Goal: Task Accomplishment & Management: Manage account settings

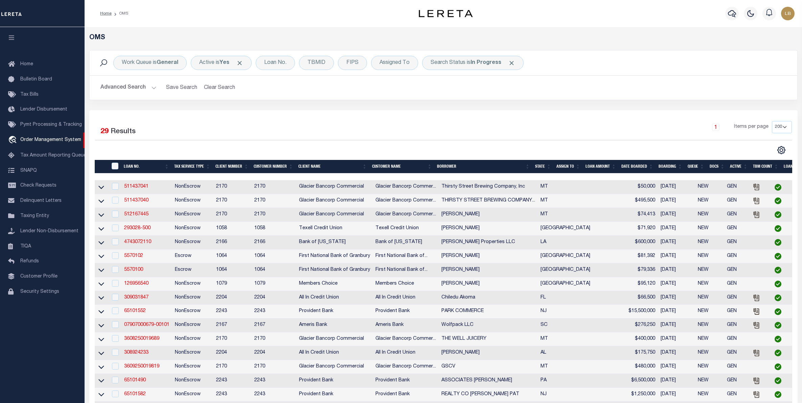
select select "200"
click at [221, 86] on button "Clear Search" at bounding box center [219, 87] width 37 height 13
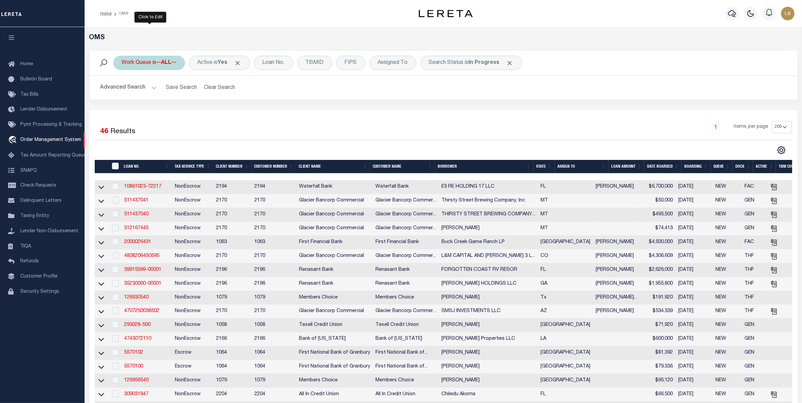
click at [151, 64] on div "Work Queue is --ALL--" at bounding box center [149, 63] width 72 height 14
click at [130, 95] on select "--ALL-- factRSystems General ThoughtFocus" at bounding box center [171, 96] width 99 height 13
select select "GEN"
click at [122, 90] on select "--ALL-- factRSystems General ThoughtFocus" at bounding box center [171, 96] width 99 height 13
click at [210, 111] on input "Apply" at bounding box center [212, 110] width 20 height 11
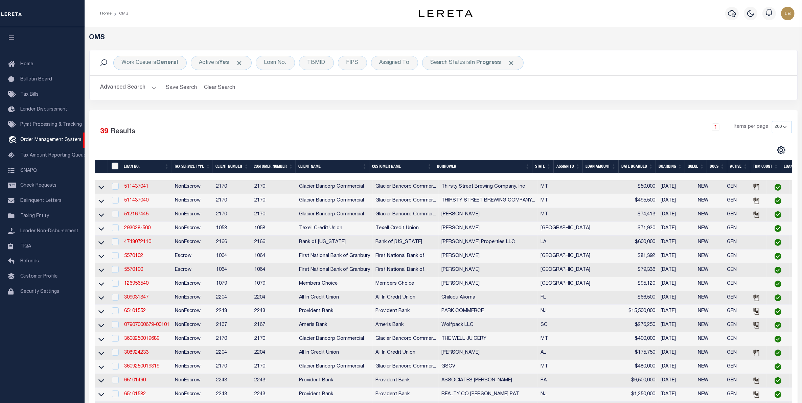
drag, startPoint x: 541, startPoint y: 168, endPoint x: 545, endPoint y: 169, distance: 4.0
click at [541, 168] on th "State" at bounding box center [542, 167] width 21 height 14
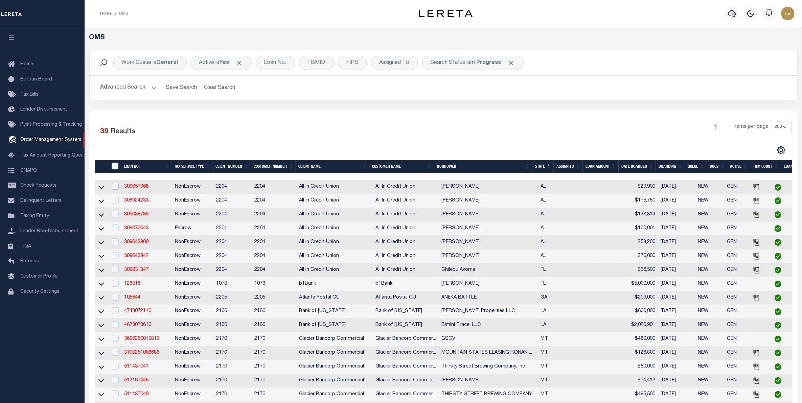
click at [114, 189] on input "checkbox" at bounding box center [115, 186] width 7 height 7
checkbox input "true"
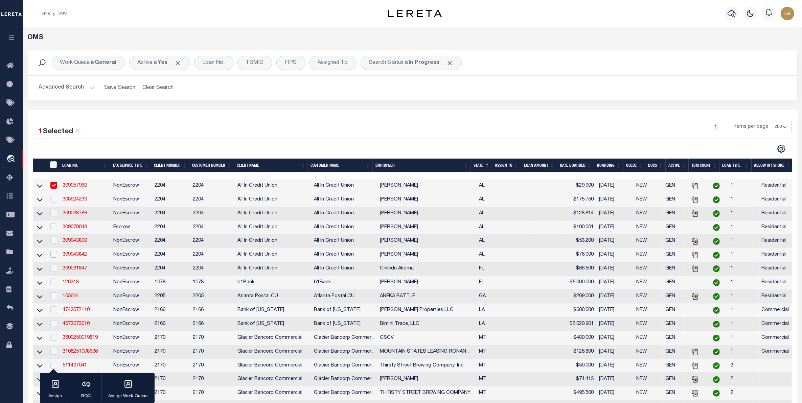
drag, startPoint x: 56, startPoint y: 259, endPoint x: 53, endPoint y: 256, distance: 4.8
click at [56, 258] on input "checkbox" at bounding box center [53, 254] width 7 height 7
checkbox input "true"
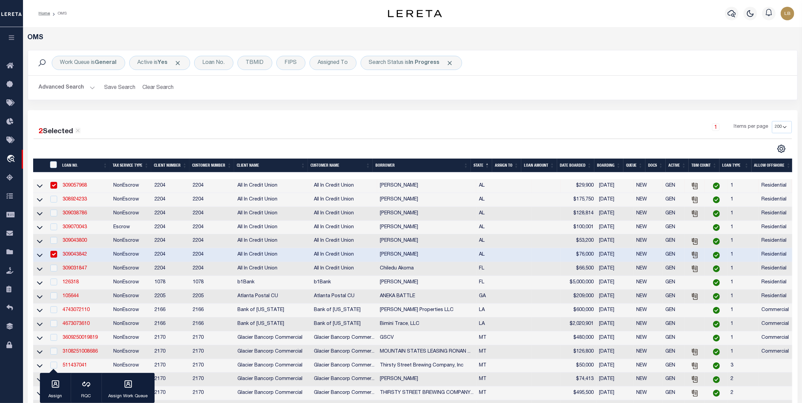
click at [54, 248] on td at bounding box center [53, 241] width 14 height 14
checkbox input "true"
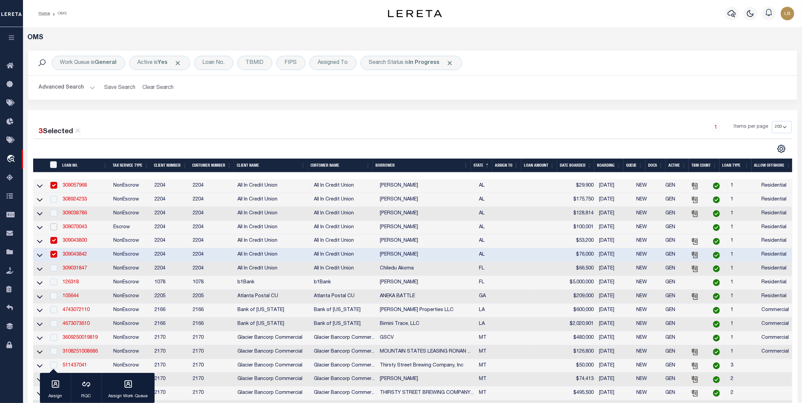
click at [52, 228] on input "checkbox" at bounding box center [53, 227] width 7 height 7
checkbox input "true"
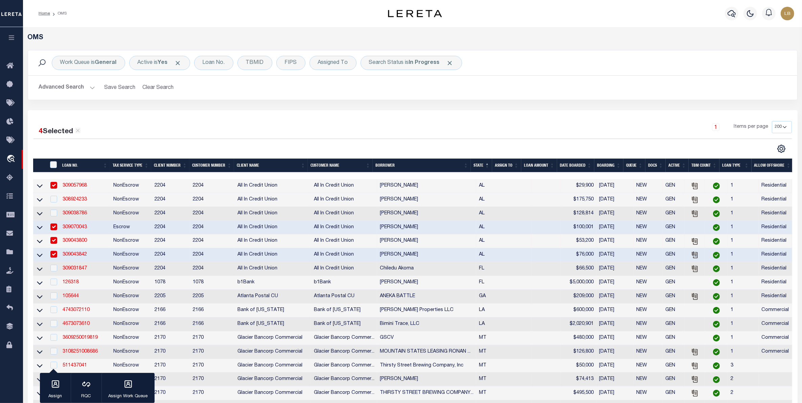
click at [56, 220] on td at bounding box center [53, 214] width 14 height 14
checkbox input "true"
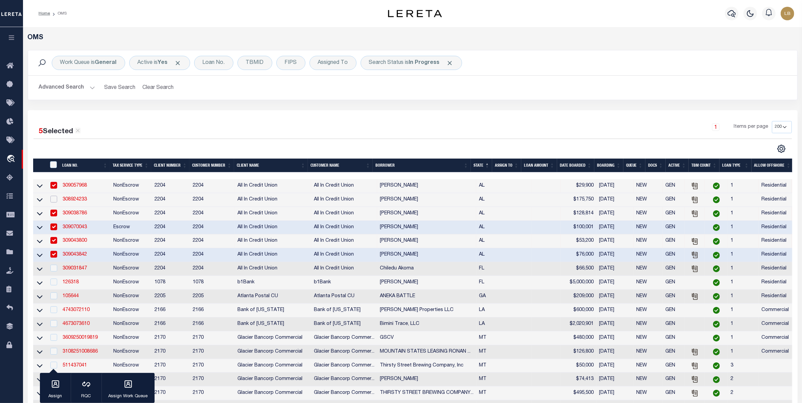
click at [53, 201] on input "checkbox" at bounding box center [53, 199] width 7 height 7
checkbox input "true"
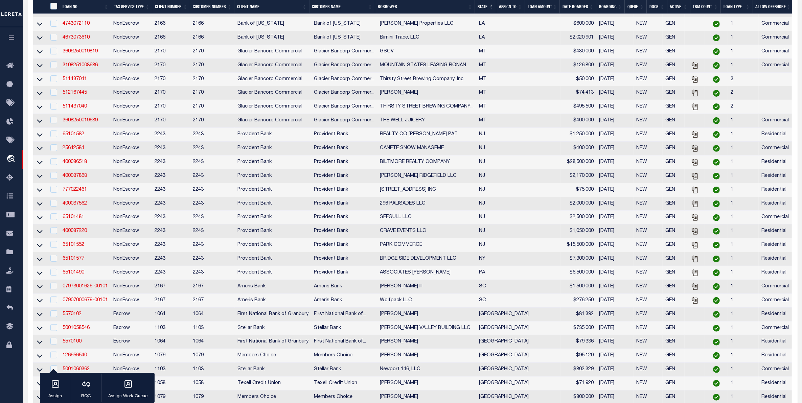
scroll to position [296, 0]
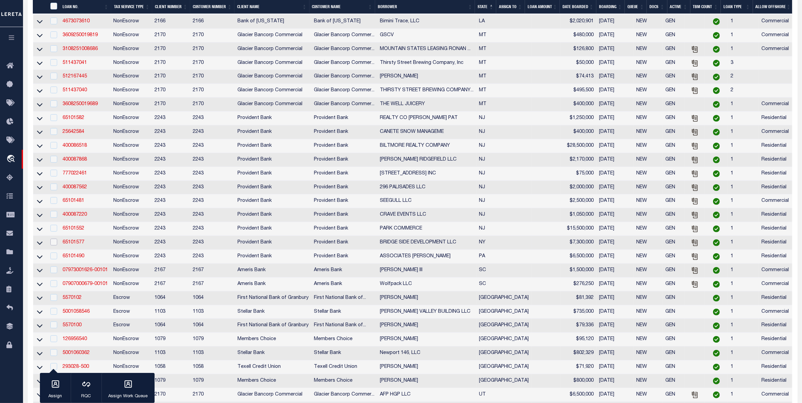
click at [54, 246] on input "checkbox" at bounding box center [53, 242] width 7 height 7
checkbox input "true"
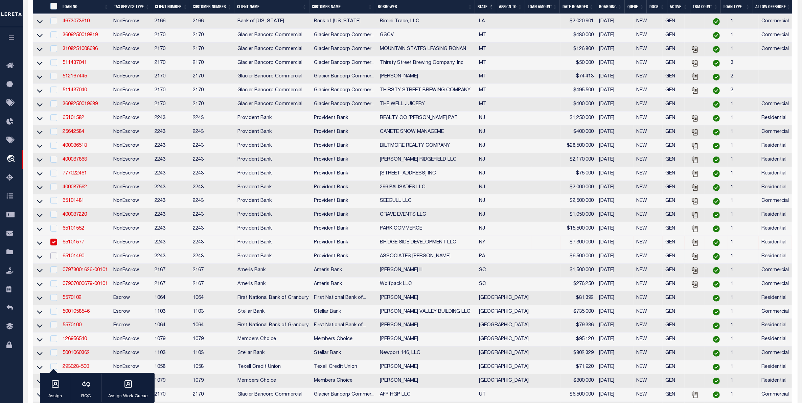
click at [56, 259] on input "checkbox" at bounding box center [53, 256] width 7 height 7
checkbox input "true"
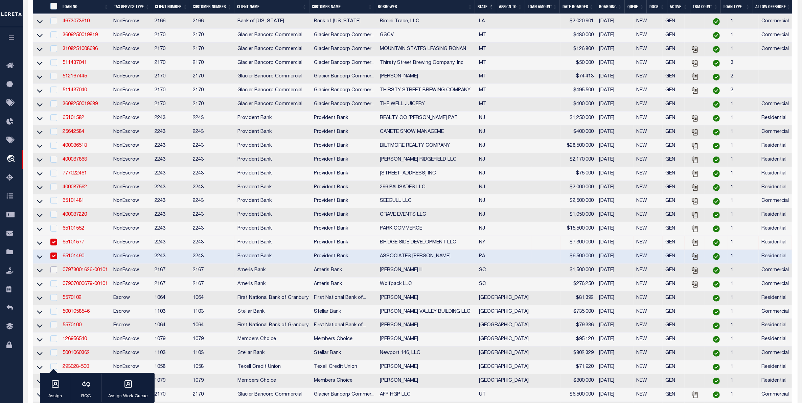
click at [56, 273] on input "checkbox" at bounding box center [53, 269] width 7 height 7
checkbox input "true"
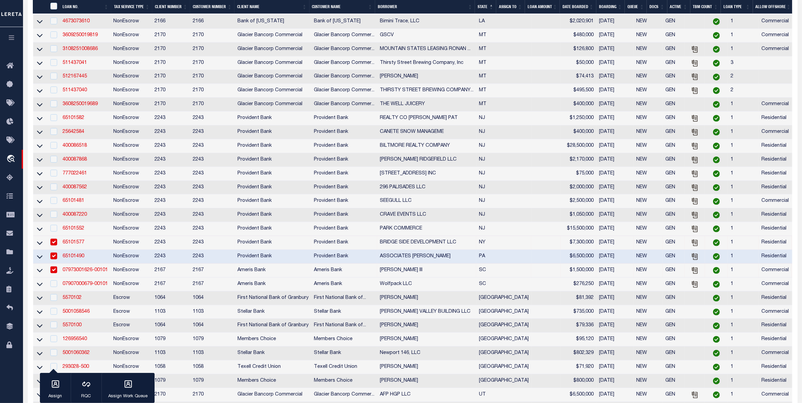
click at [49, 288] on div at bounding box center [53, 283] width 8 height 7
checkbox input "true"
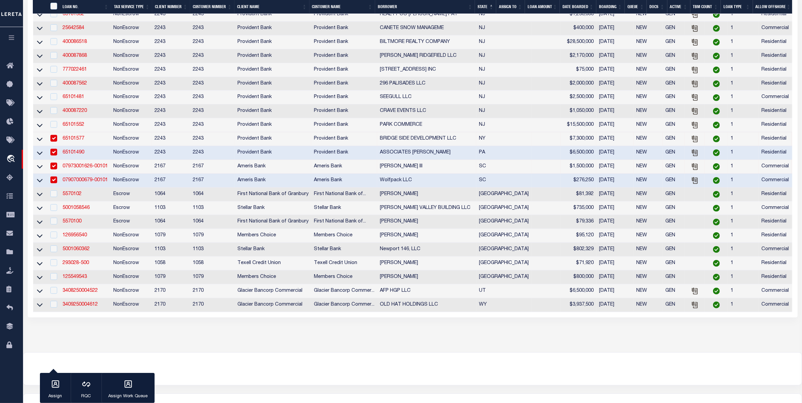
scroll to position [459, 0]
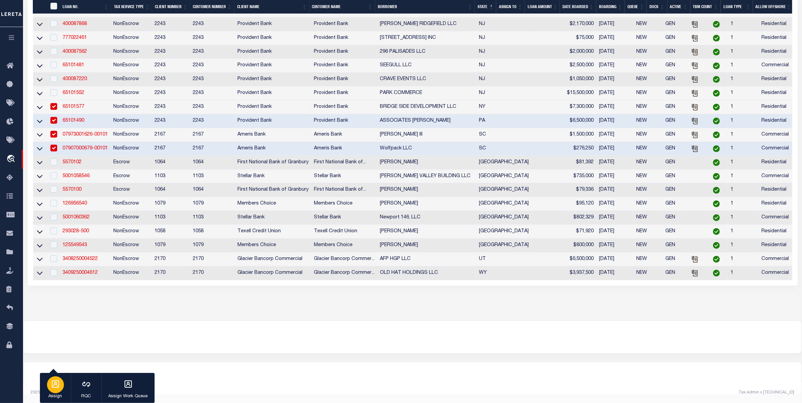
click at [52, 386] on icon "button" at bounding box center [55, 383] width 7 height 7
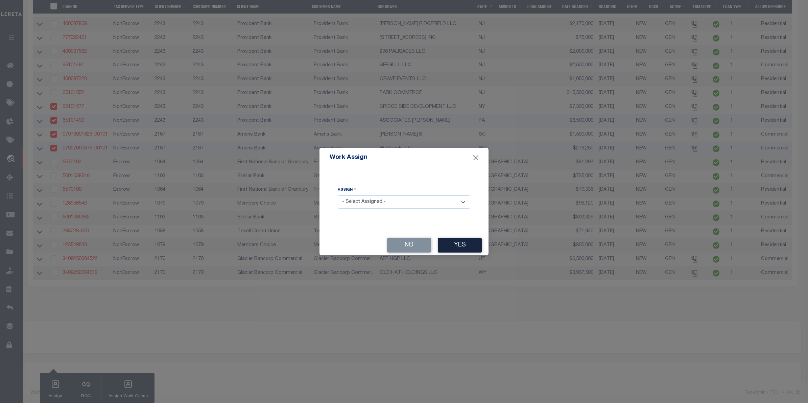
click at [368, 201] on select "- Select Assigned - --Unassigned-- [PERSON_NAME] [PERSON_NAME] [PERSON_NAME] [P…" at bounding box center [404, 201] width 133 height 13
select select "[PERSON_NAME]"
click at [338, 196] on select "- Select Assigned - --Unassigned-- [PERSON_NAME] [PERSON_NAME] [PERSON_NAME] [P…" at bounding box center [404, 201] width 133 height 13
click at [467, 246] on button "Yes" at bounding box center [460, 245] width 44 height 15
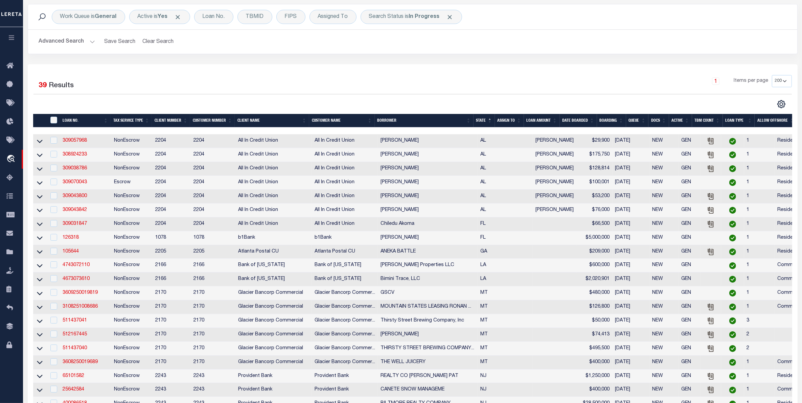
scroll to position [0, 0]
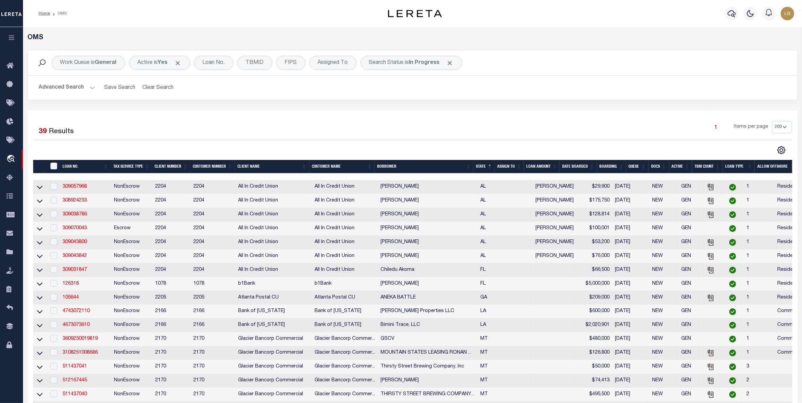
click at [512, 166] on th "ASSIGN TO" at bounding box center [509, 167] width 29 height 14
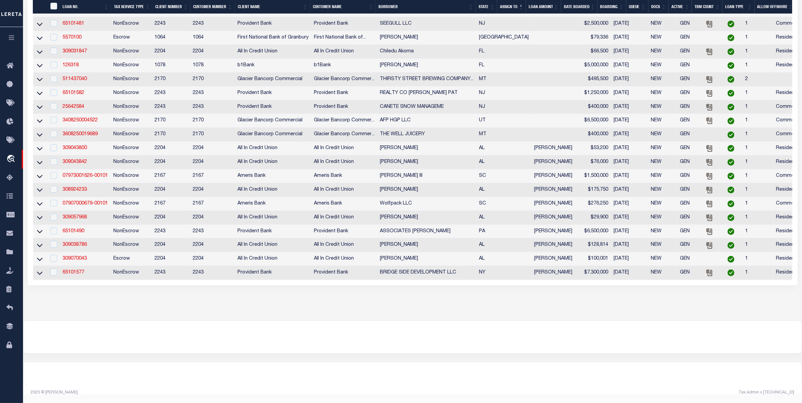
scroll to position [459, 0]
click at [52, 144] on input "checkbox" at bounding box center [53, 147] width 7 height 7
checkbox input "true"
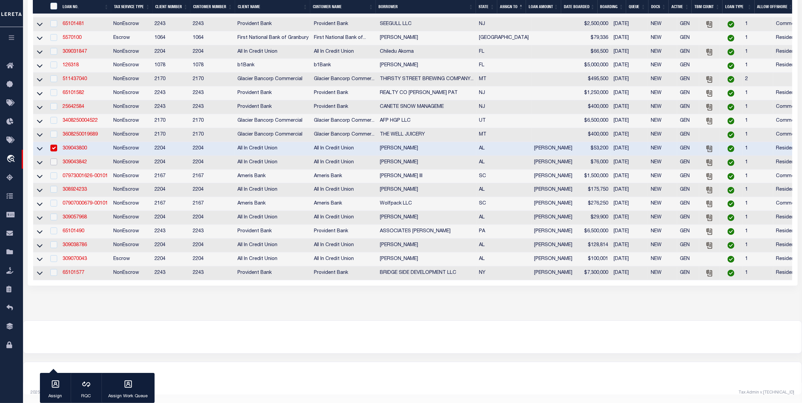
click at [55, 150] on tbody "777022461 NonEscrow 2243 2243 Provident Bank Provident Bank [STREET_ADDRESS] $7…" at bounding box center [440, 10] width 815 height 539
click at [54, 165] on input "checkbox" at bounding box center [53, 162] width 7 height 7
checkbox input "true"
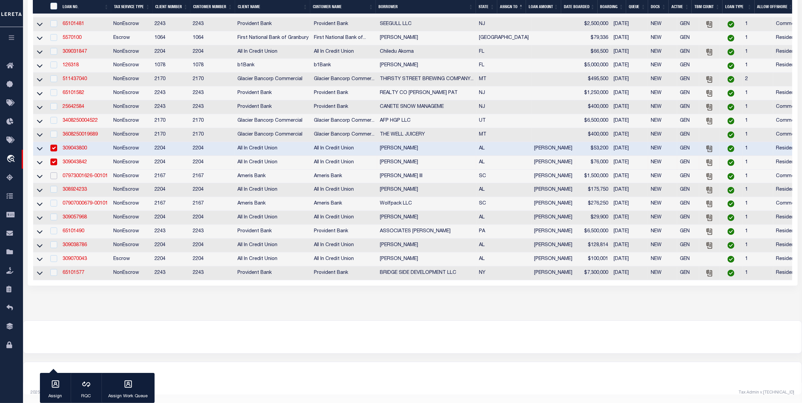
click at [56, 179] on input "checkbox" at bounding box center [53, 175] width 7 height 7
checkbox input "true"
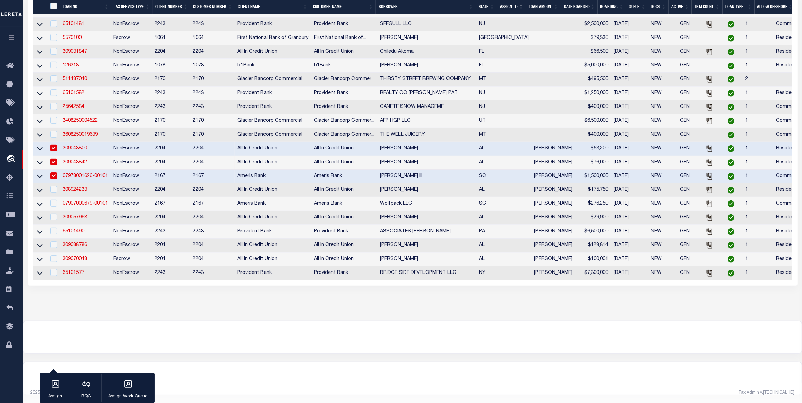
click at [58, 195] on td at bounding box center [53, 190] width 14 height 14
checkbox input "true"
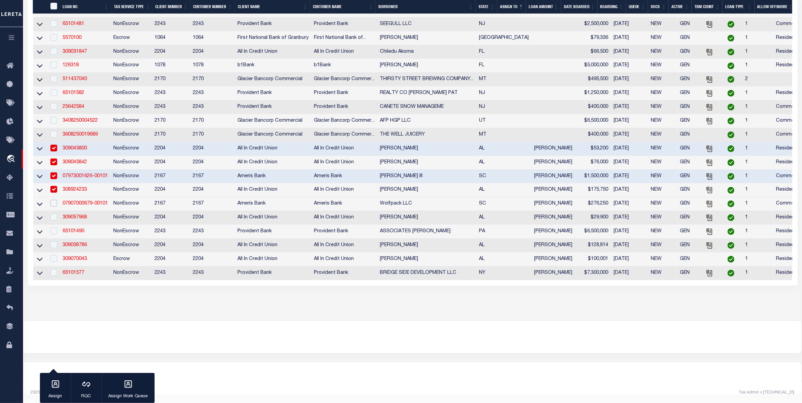
click at [54, 207] on input "checkbox" at bounding box center [53, 203] width 7 height 7
checkbox input "true"
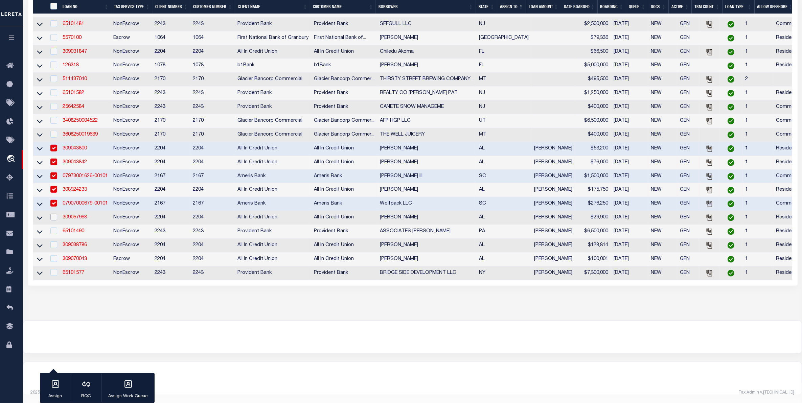
click at [56, 220] on input "checkbox" at bounding box center [53, 217] width 7 height 7
checkbox input "true"
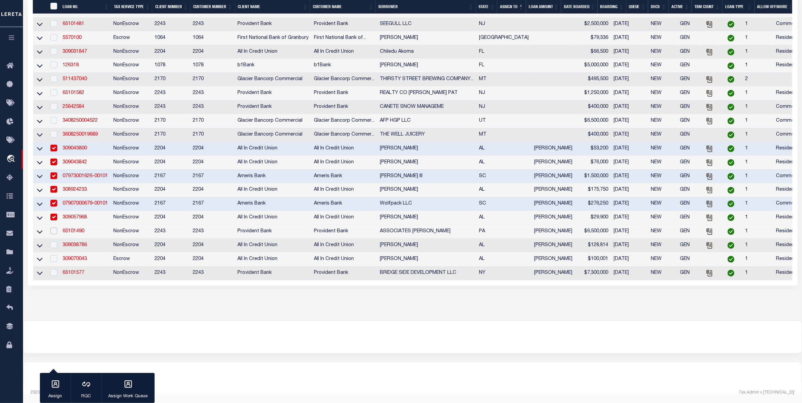
drag, startPoint x: 53, startPoint y: 238, endPoint x: 55, endPoint y: 254, distance: 16.0
click at [54, 234] on input "checkbox" at bounding box center [53, 231] width 7 height 7
checkbox input "true"
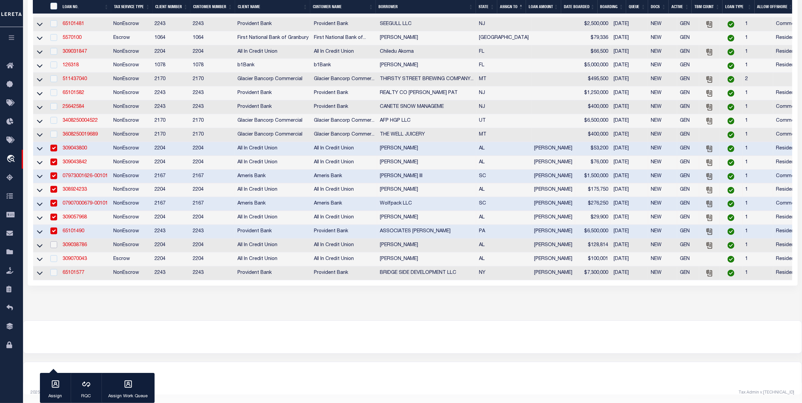
click at [53, 248] on input "checkbox" at bounding box center [53, 244] width 7 height 7
checkbox input "true"
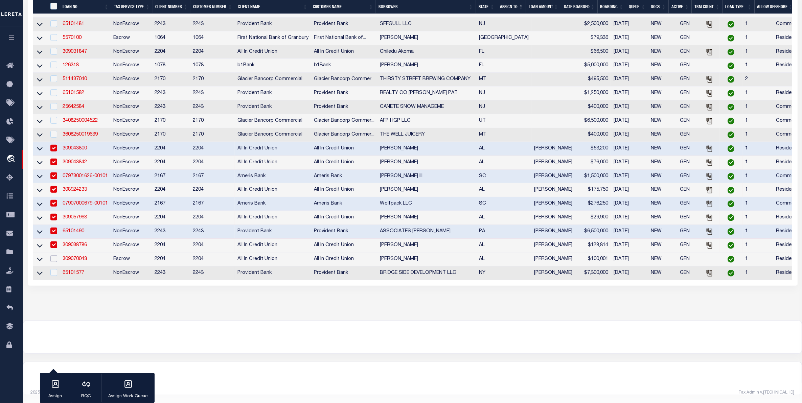
drag, startPoint x: 54, startPoint y: 269, endPoint x: 51, endPoint y: 283, distance: 14.3
click at [56, 266] on td at bounding box center [53, 260] width 14 height 14
checkbox input "true"
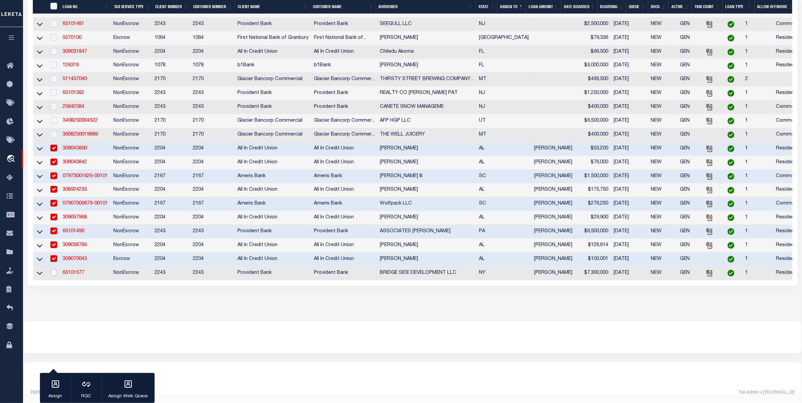
click at [51, 276] on input "checkbox" at bounding box center [53, 272] width 7 height 7
checkbox input "true"
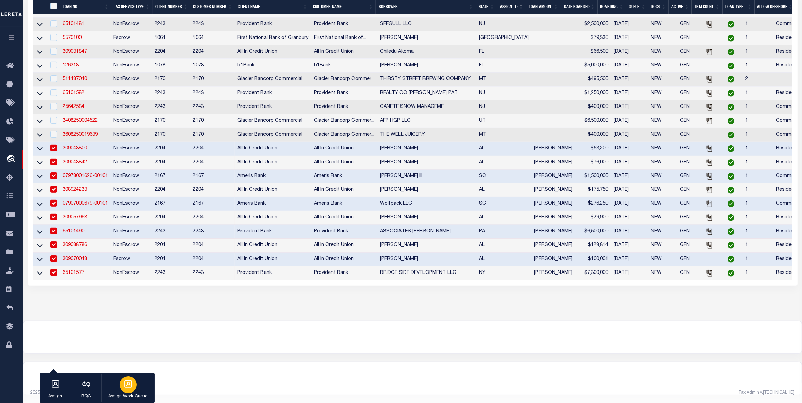
click at [135, 386] on div "button" at bounding box center [128, 384] width 17 height 17
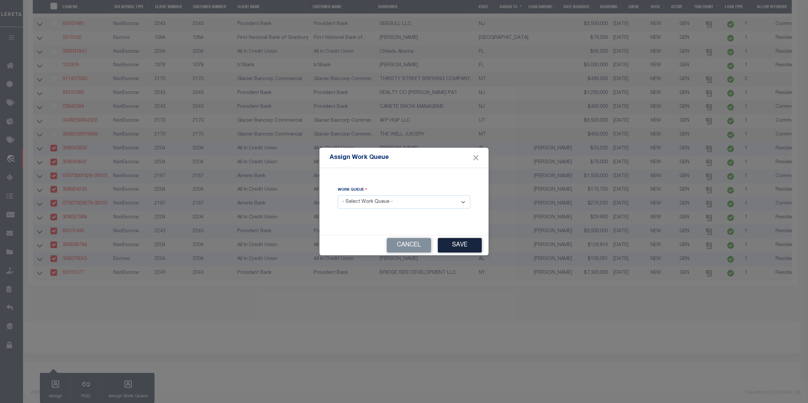
click at [364, 205] on select "- Select Work Queue - factRSystems General ThoughtFocus" at bounding box center [404, 201] width 133 height 13
select select "FAC"
click at [338, 196] on select "- Select Work Queue - factRSystems General ThoughtFocus" at bounding box center [404, 201] width 133 height 13
click at [462, 243] on button "Save" at bounding box center [460, 245] width 44 height 15
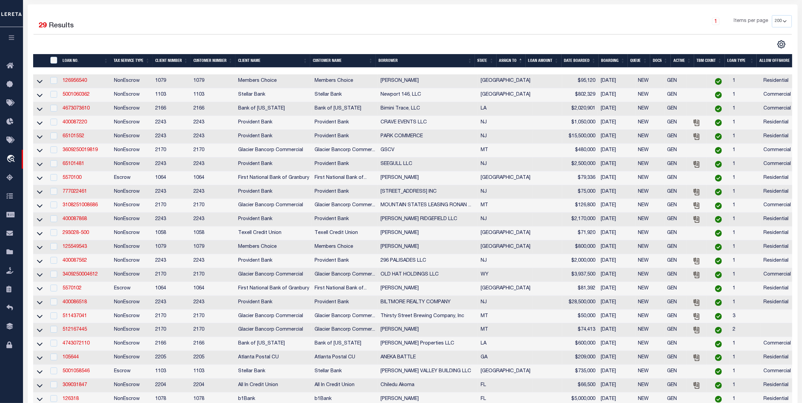
scroll to position [104, 0]
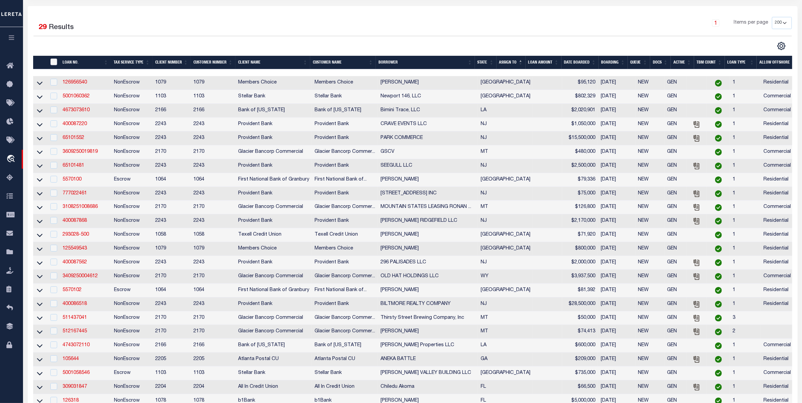
click at [53, 60] on input "" at bounding box center [53, 62] width 7 height 7
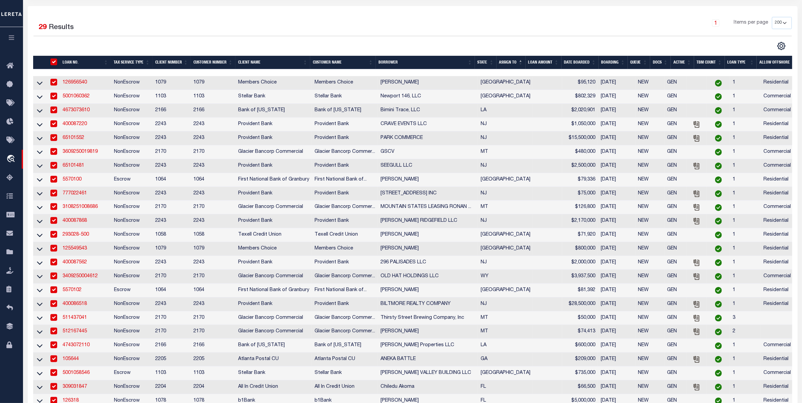
checkbox input "true"
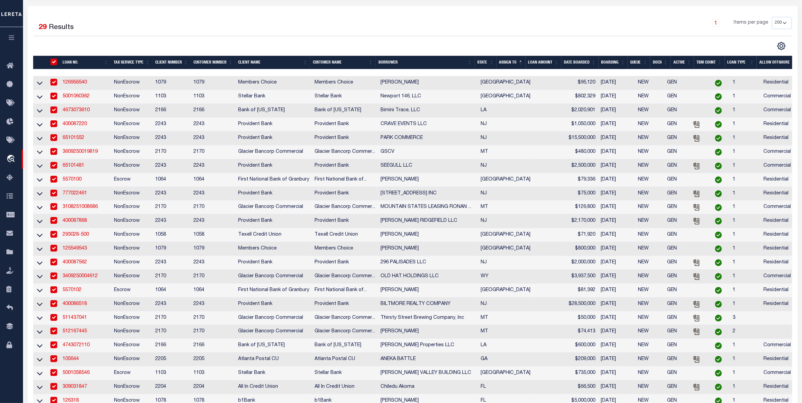
checkbox input "true"
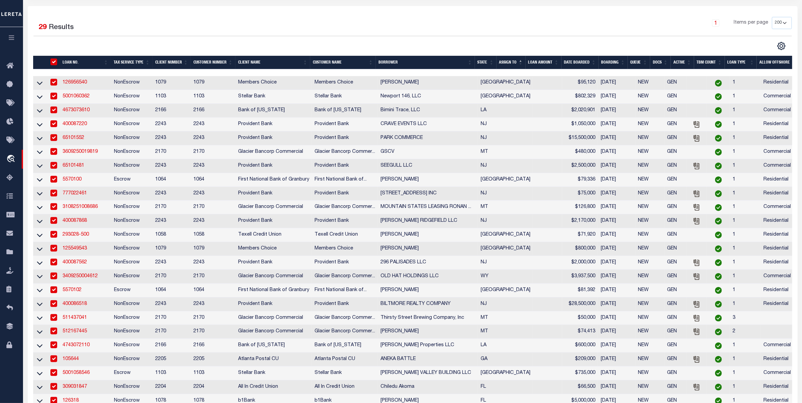
checkbox input "true"
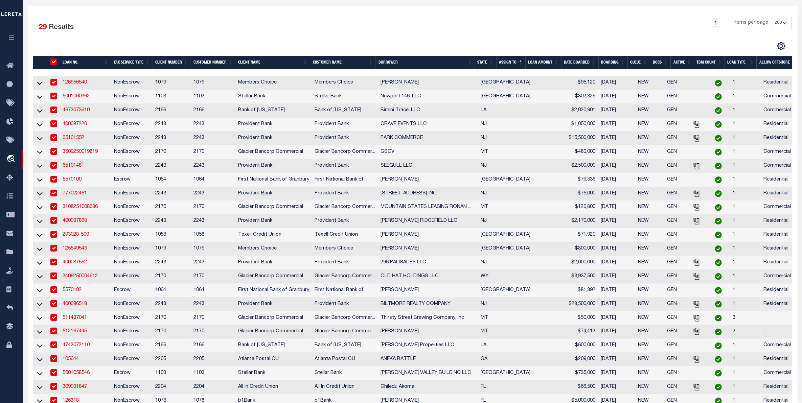
checkbox input "true"
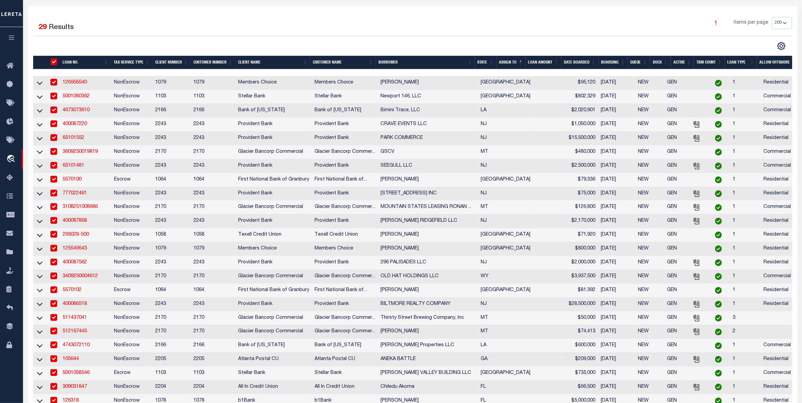
checkbox input "true"
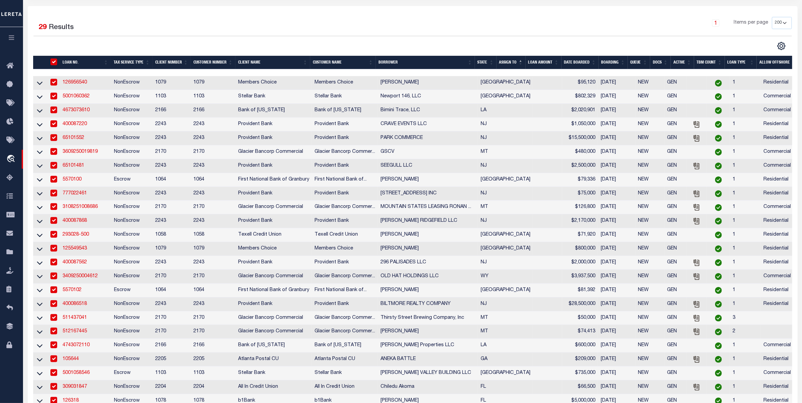
checkbox input "true"
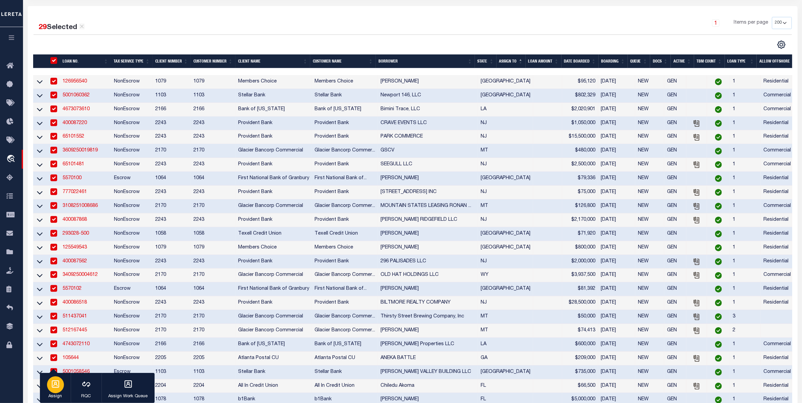
click at [57, 384] on icon "button" at bounding box center [55, 384] width 9 height 9
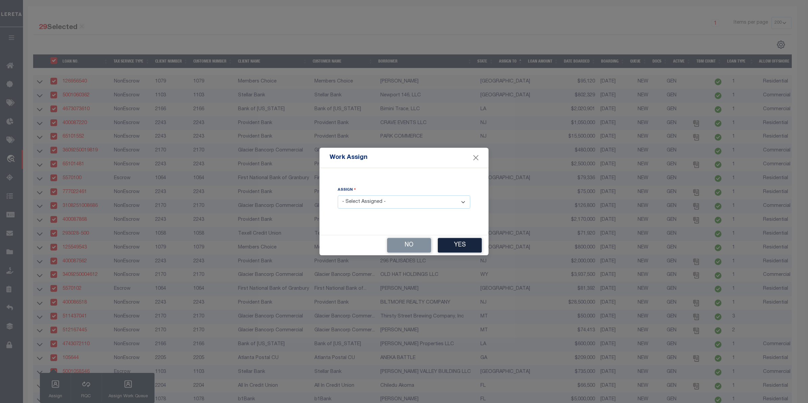
drag, startPoint x: 376, startPoint y: 204, endPoint x: 374, endPoint y: 199, distance: 5.3
click at [375, 203] on select "- Select Assigned - --Unassigned-- [PERSON_NAME] [PERSON_NAME] [PERSON_NAME] [P…" at bounding box center [404, 201] width 133 height 13
select select "[PERSON_NAME]"
click at [338, 196] on select "- Select Assigned - --Unassigned-- [PERSON_NAME] [PERSON_NAME] [PERSON_NAME] [P…" at bounding box center [404, 201] width 133 height 13
click at [457, 244] on button "Yes" at bounding box center [460, 245] width 44 height 15
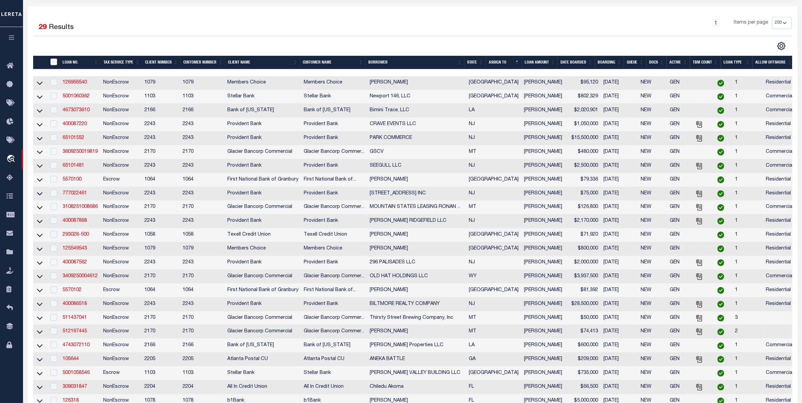
click at [55, 63] on input "" at bounding box center [53, 62] width 7 height 7
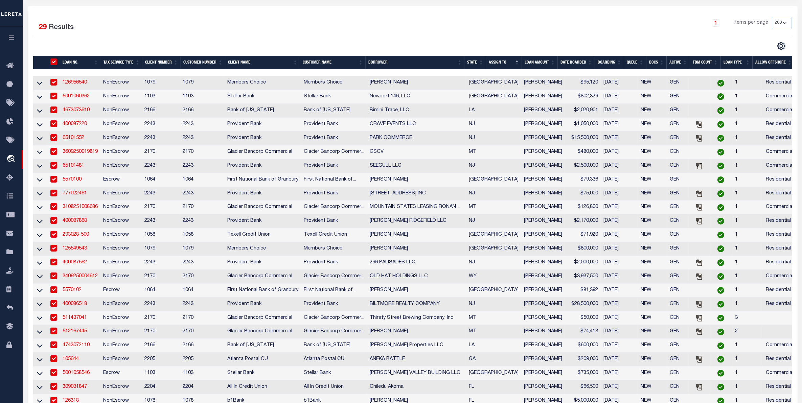
checkbox input "true"
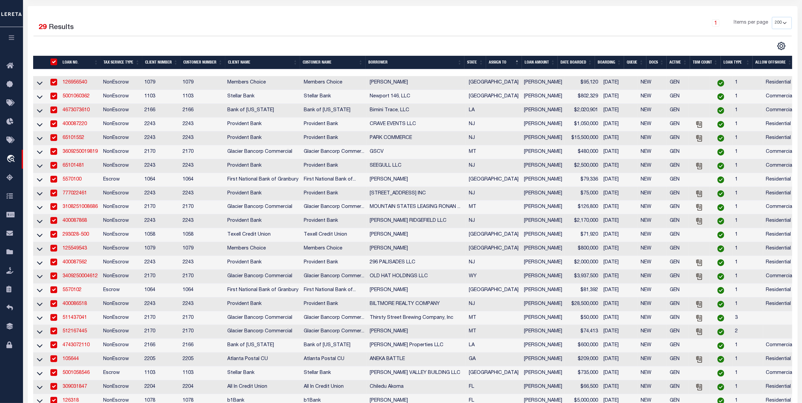
checkbox input "true"
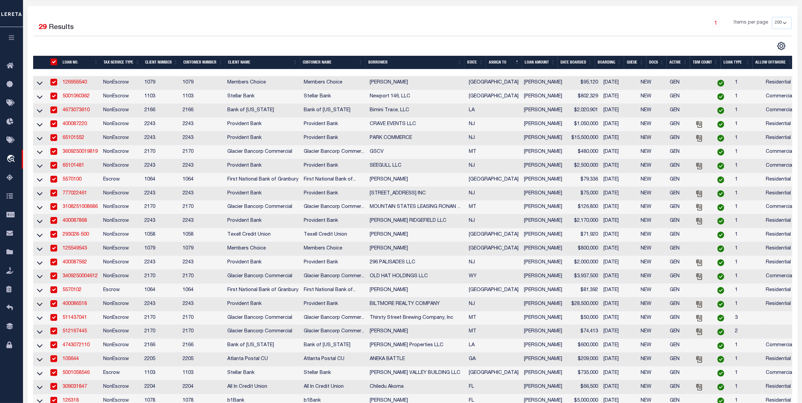
checkbox input "true"
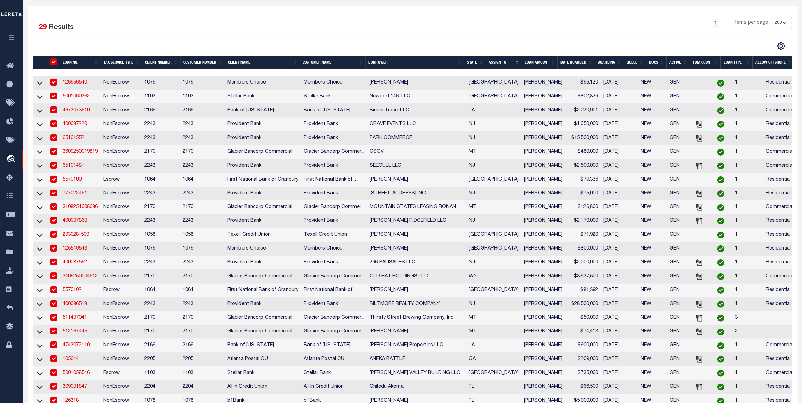
checkbox input "true"
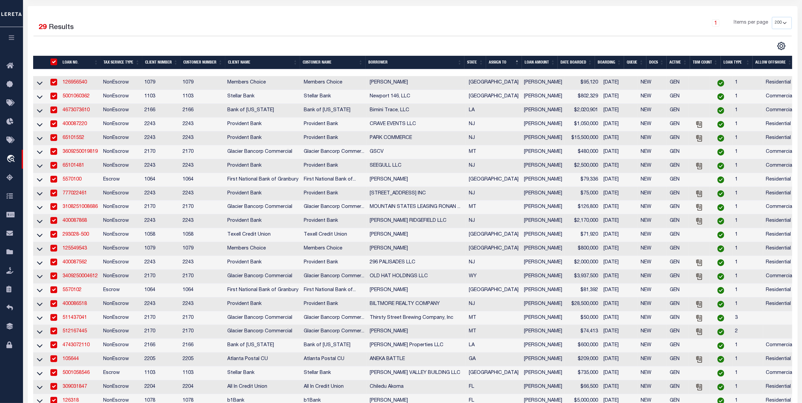
checkbox input "true"
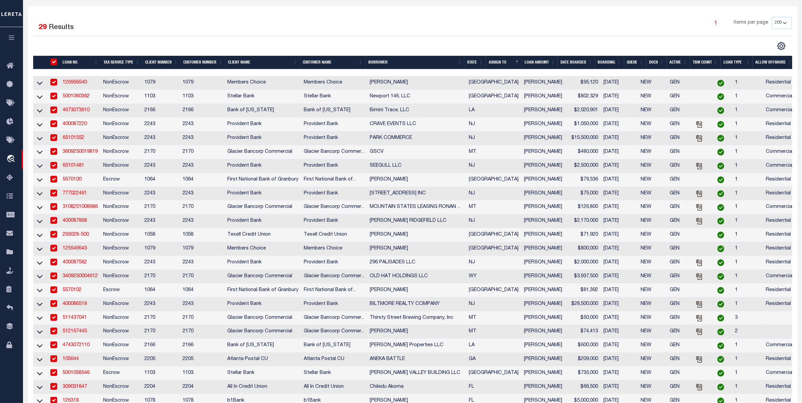
checkbox input "true"
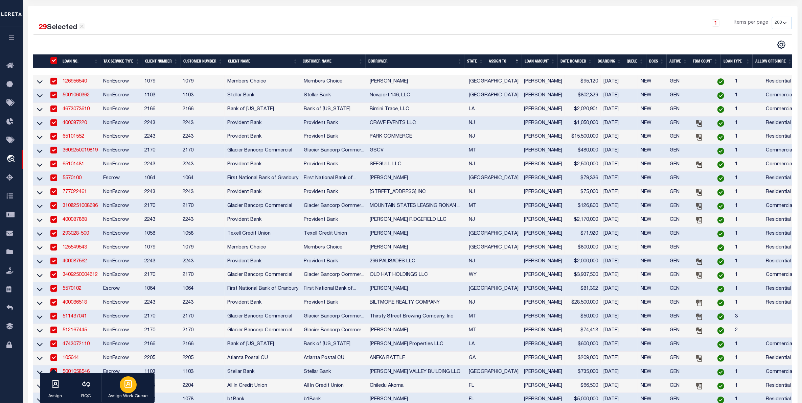
click at [122, 384] on div "button" at bounding box center [128, 384] width 17 height 17
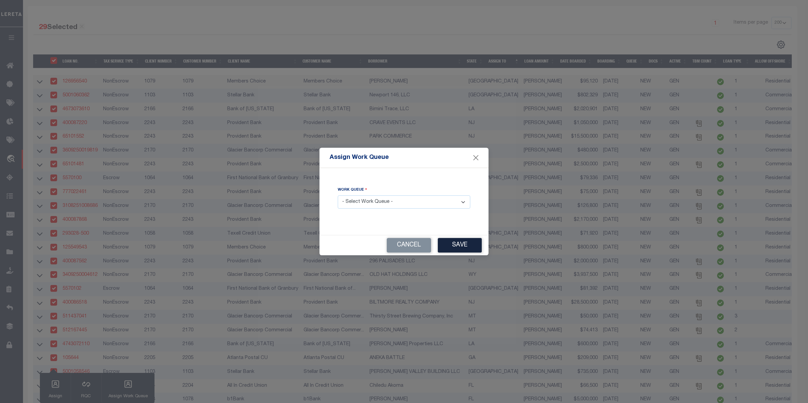
click at [372, 203] on select "- Select Work Queue - factRSystems General ThoughtFocus" at bounding box center [404, 201] width 133 height 13
select select "THF"
click at [338, 196] on select "- Select Work Queue - factRSystems General ThoughtFocus" at bounding box center [404, 201] width 133 height 13
click at [457, 245] on button "Save" at bounding box center [460, 245] width 44 height 15
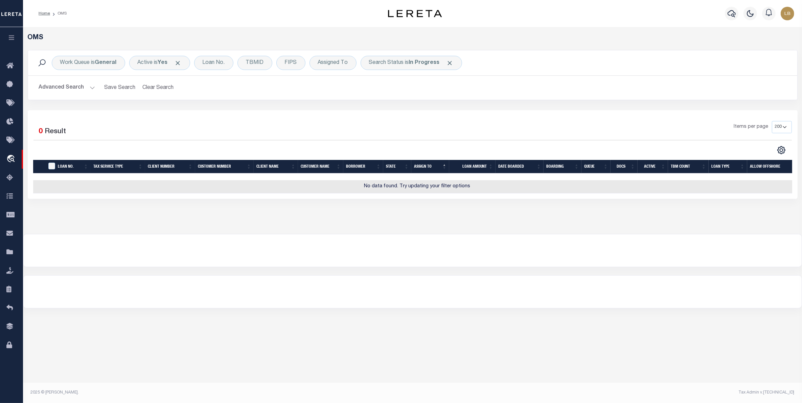
scroll to position [0, 0]
click at [425, 61] on b "In Progress" at bounding box center [424, 62] width 31 height 5
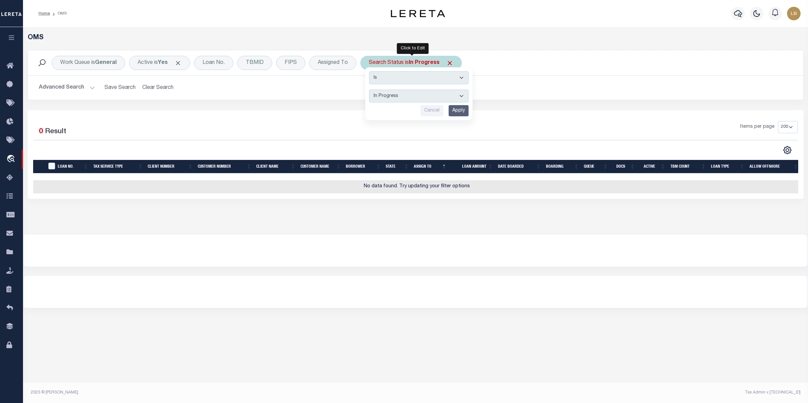
click at [389, 96] on select "Automated Search Bad Parcel Complete Duplicate Parcel High Dollar Reporting In …" at bounding box center [418, 96] width 99 height 13
select select "RD"
click at [370, 90] on select "Automated Search Bad Parcel Complete Duplicate Parcel High Dollar Reporting In …" at bounding box center [418, 96] width 99 height 13
click at [458, 112] on input "Apply" at bounding box center [459, 110] width 20 height 11
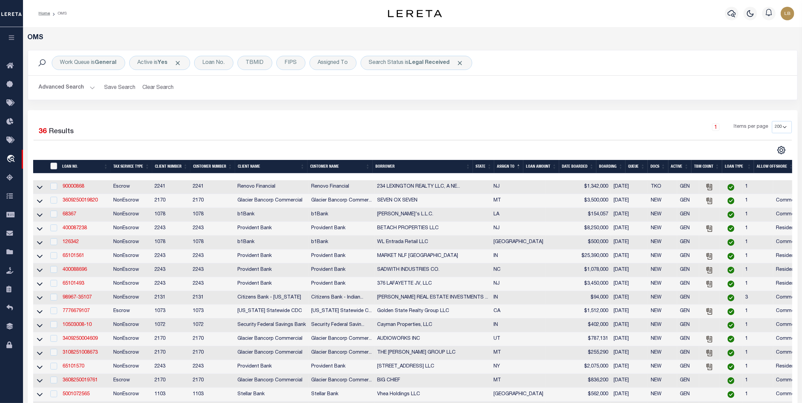
click at [51, 169] on input "" at bounding box center [53, 166] width 7 height 7
checkbox input "true"
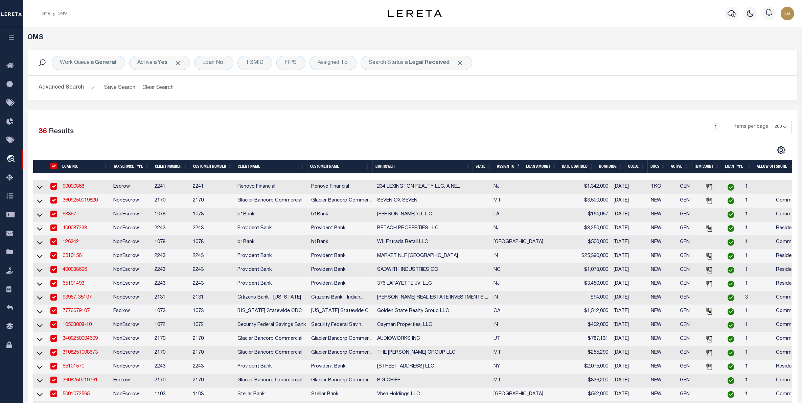
checkbox input "true"
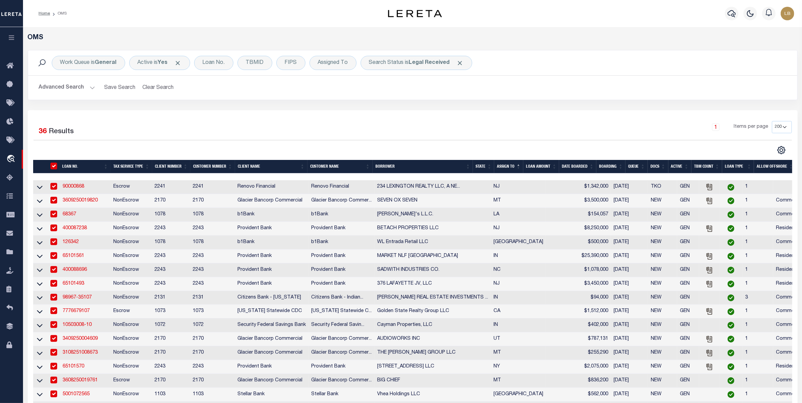
checkbox input "true"
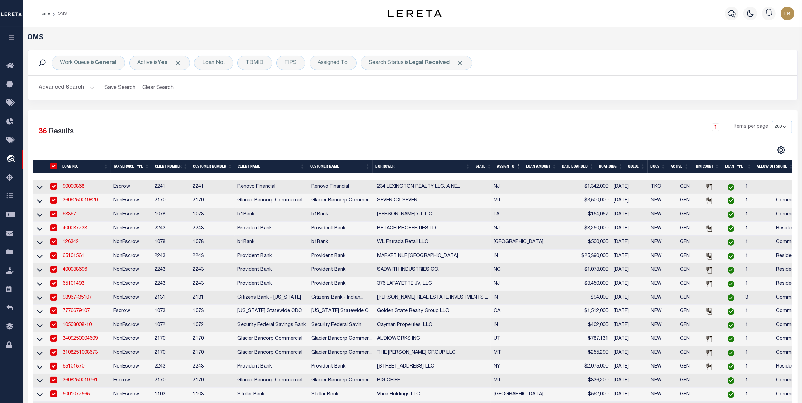
checkbox input "true"
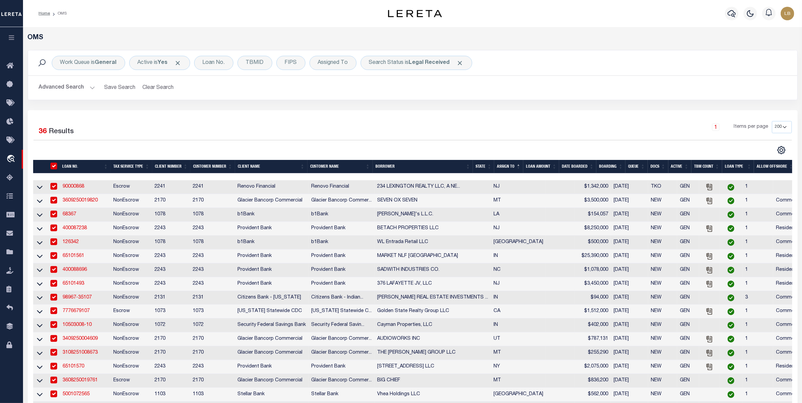
checkbox input "true"
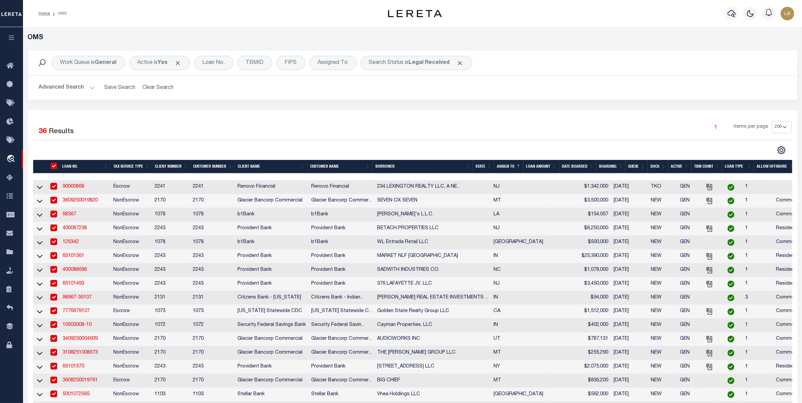
checkbox input "true"
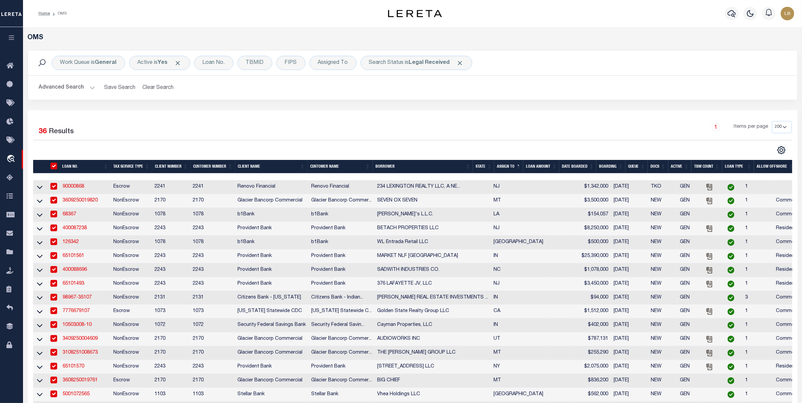
checkbox input "true"
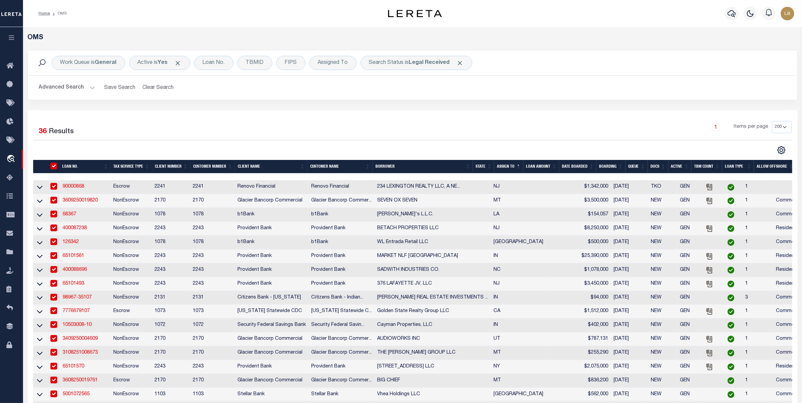
checkbox input "true"
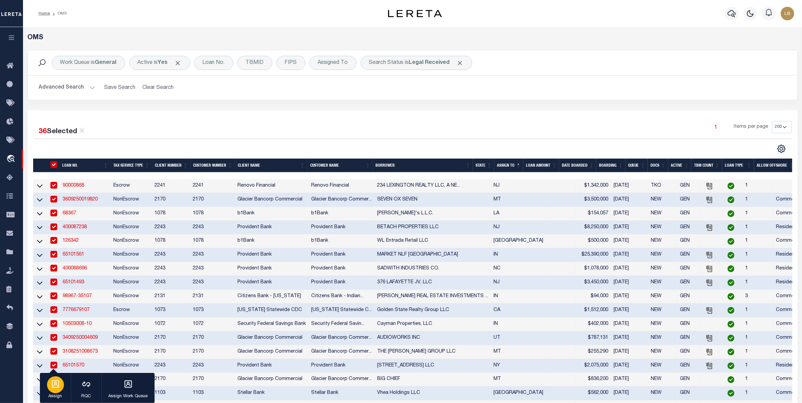
click at [51, 386] on icon "button" at bounding box center [55, 384] width 9 height 9
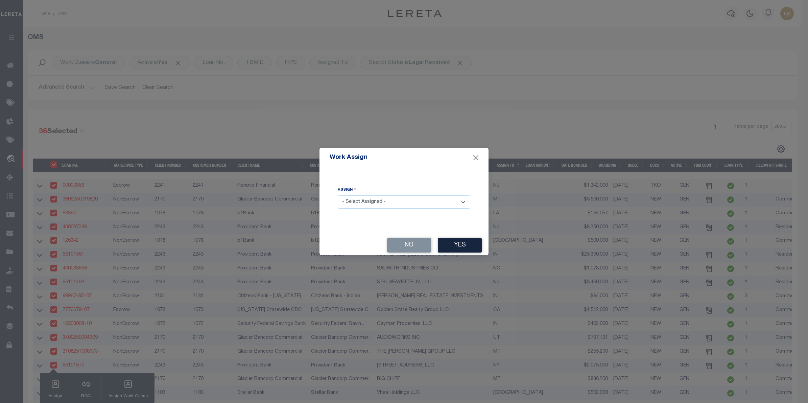
click at [382, 199] on select "- Select Assigned - --Unassigned-- [PERSON_NAME] [PERSON_NAME] [PERSON_NAME] [P…" at bounding box center [404, 201] width 133 height 13
select select "[PERSON_NAME]"
click at [338, 196] on select "- Select Assigned - --Unassigned-- [PERSON_NAME] [PERSON_NAME] [PERSON_NAME] [P…" at bounding box center [404, 201] width 133 height 13
click at [452, 242] on button "Yes" at bounding box center [460, 245] width 44 height 15
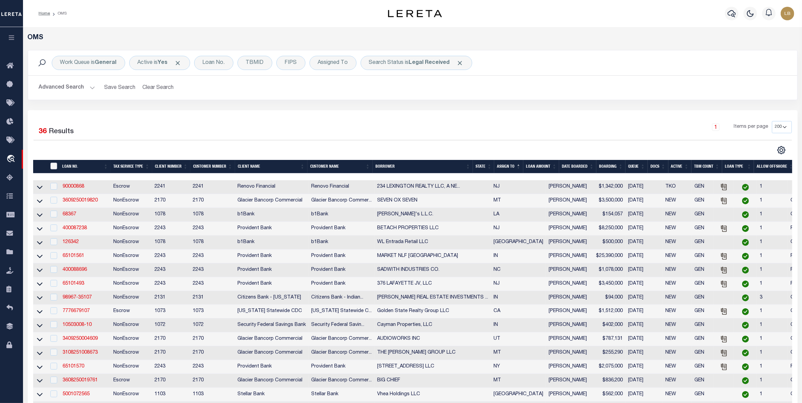
click at [55, 168] on input "" at bounding box center [53, 166] width 7 height 7
checkbox input "true"
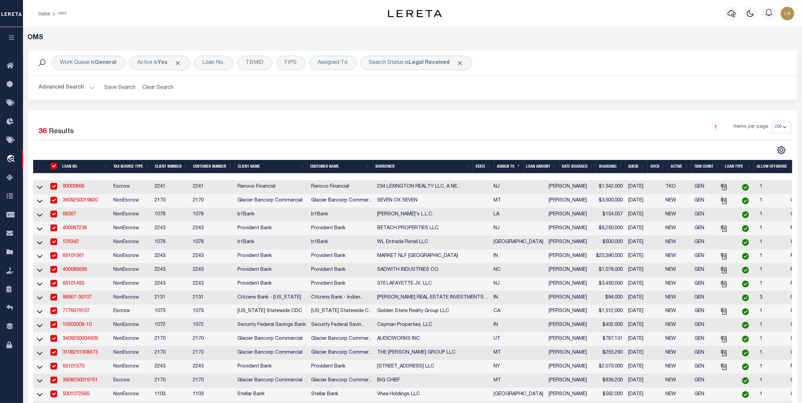
checkbox input "true"
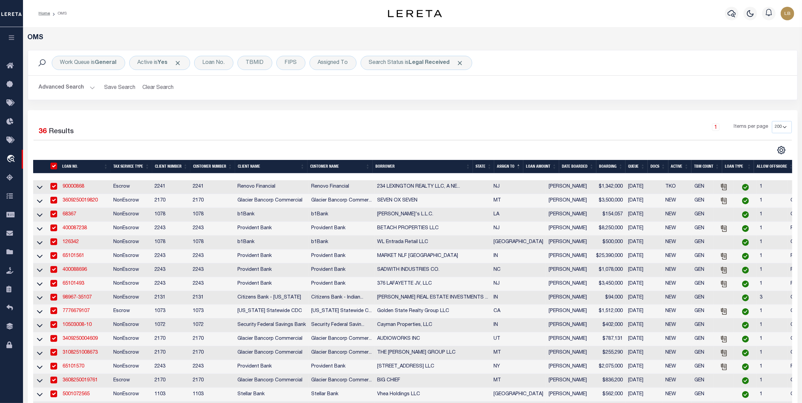
checkbox input "true"
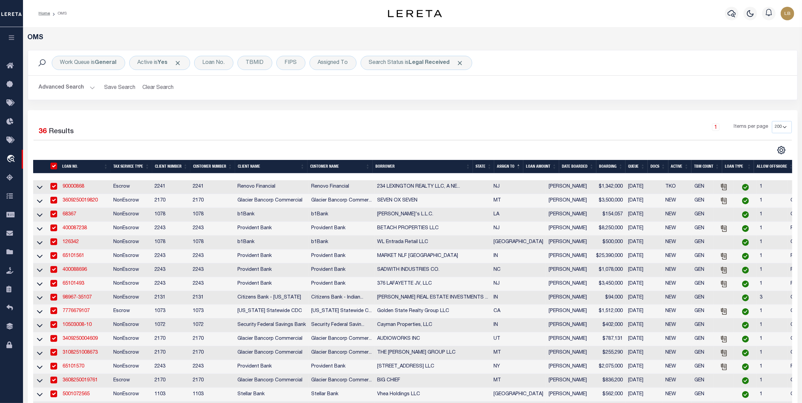
checkbox input "true"
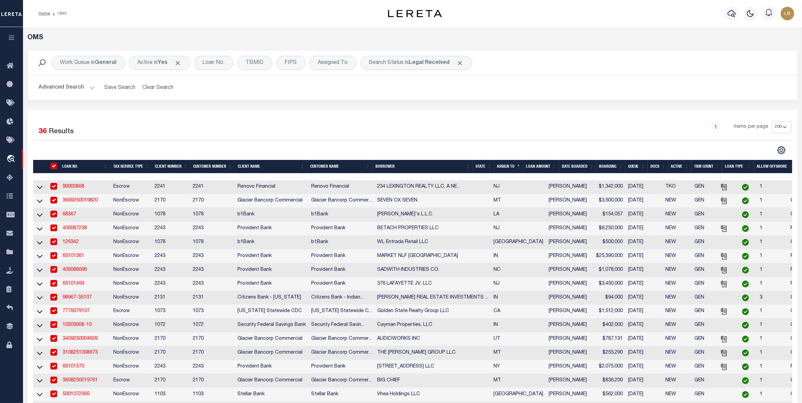
checkbox input "true"
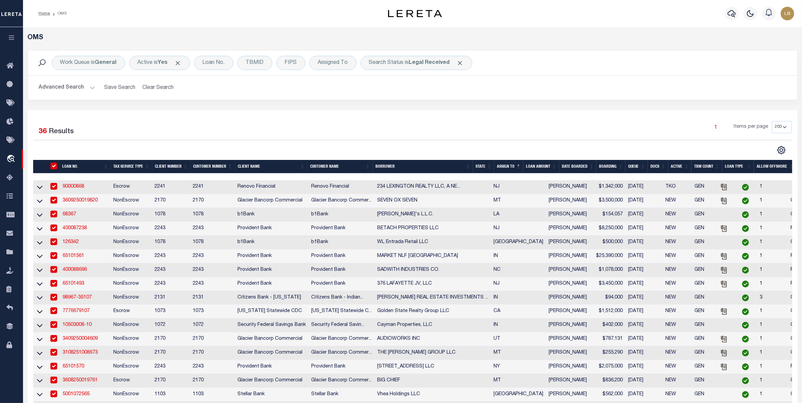
checkbox input "true"
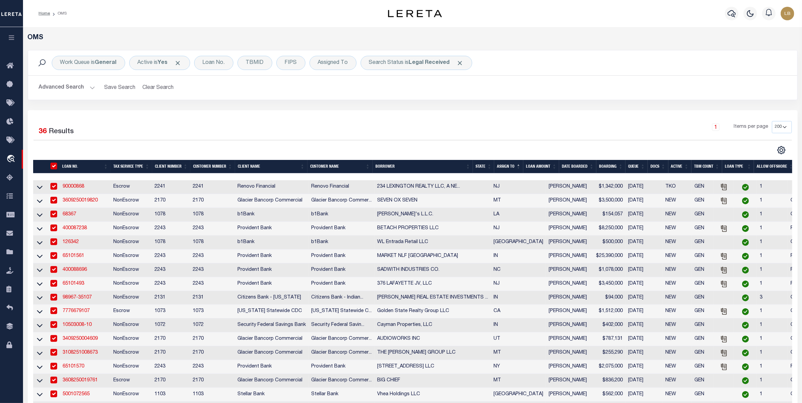
checkbox input "true"
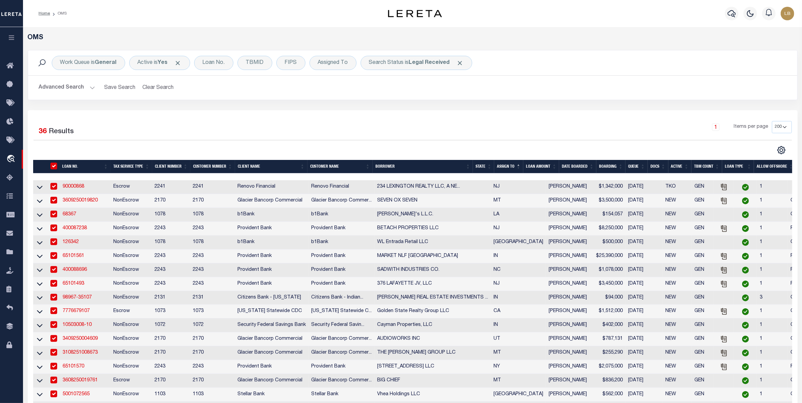
checkbox input "true"
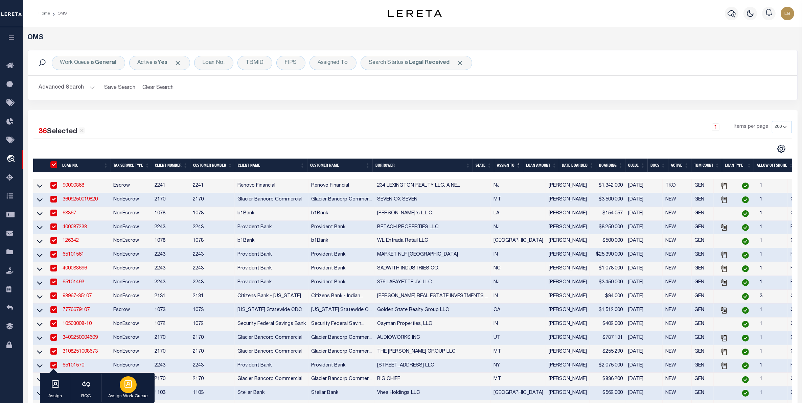
click at [127, 385] on icon "button" at bounding box center [127, 383] width 7 height 7
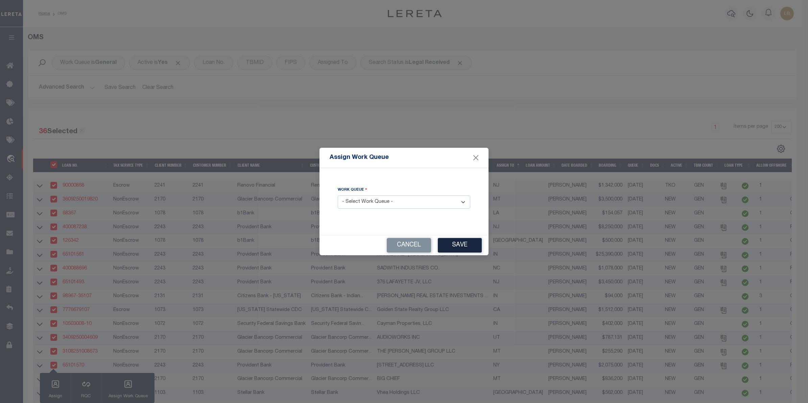
click at [375, 205] on select "- Select Work Queue - factRSystems General ThoughtFocus" at bounding box center [404, 201] width 133 height 13
select select "FAC"
click at [338, 196] on select "- Select Work Queue - factRSystems General ThoughtFocus" at bounding box center [404, 201] width 133 height 13
click at [464, 246] on button "Save" at bounding box center [460, 245] width 44 height 15
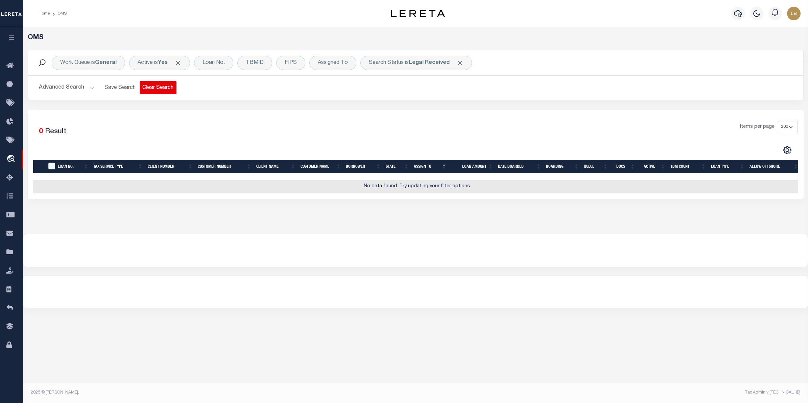
click at [149, 87] on button "Clear Search" at bounding box center [158, 87] width 37 height 13
click at [423, 64] on b "In Progress" at bounding box center [422, 62] width 31 height 5
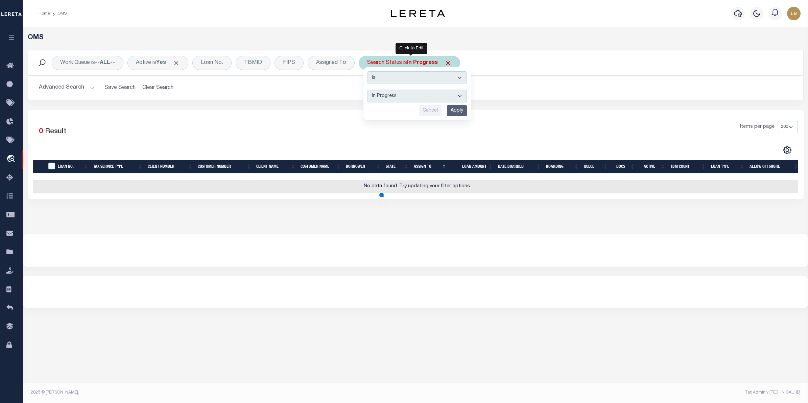
click at [375, 99] on select "Automated Search Bad Parcel Complete Duplicate Parcel High Dollar Reporting In …" at bounding box center [417, 96] width 99 height 13
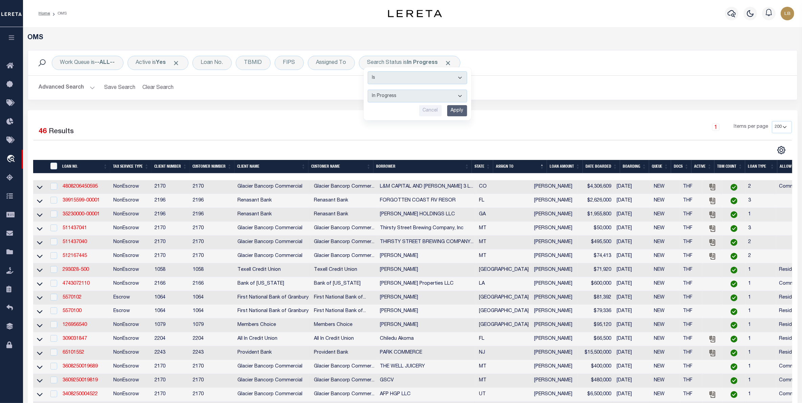
select select "SL"
click at [369, 90] on select "Automated Search Bad Parcel Complete Duplicate Parcel High Dollar Reporting In …" at bounding box center [417, 96] width 99 height 13
click at [456, 113] on input "Apply" at bounding box center [457, 110] width 20 height 11
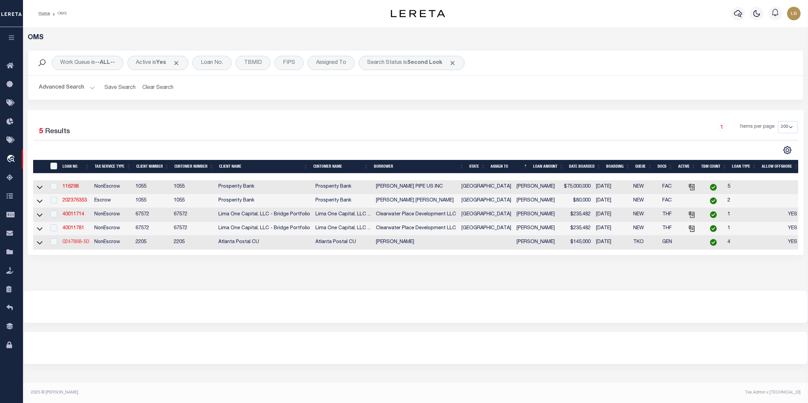
click at [74, 244] on link "0247868-50" at bounding box center [76, 242] width 26 height 5
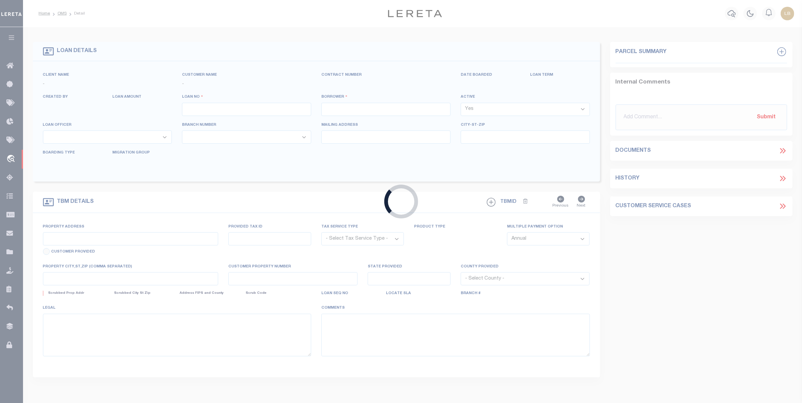
type input "0247868-50"
type input "[PERSON_NAME]"
select select
select select "NonEscrow"
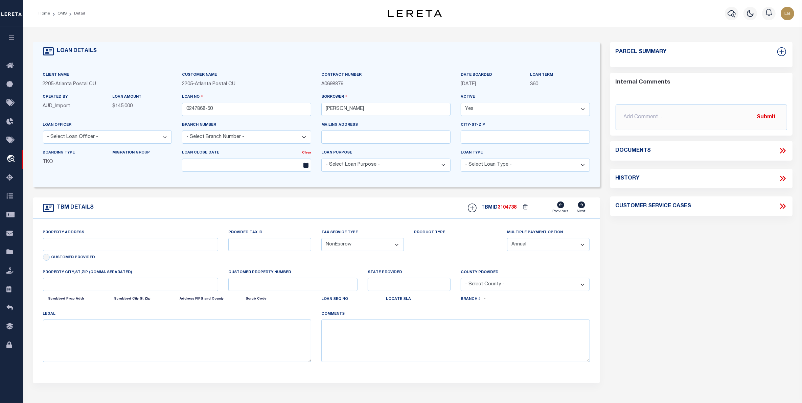
type input "002944"
select select
type textarea "Updated loan number per customer request through comparison project during impl…"
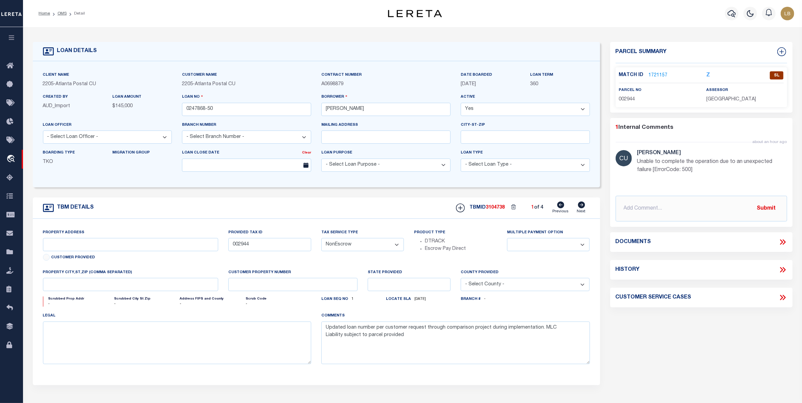
click at [655, 74] on link "1721157" at bounding box center [658, 75] width 19 height 7
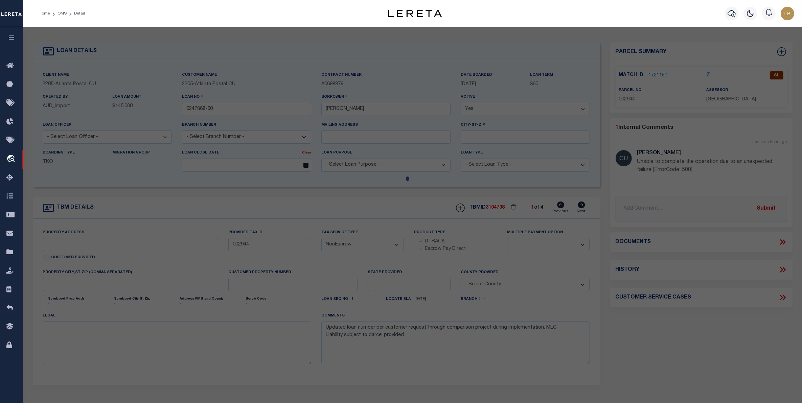
checkbox input "false"
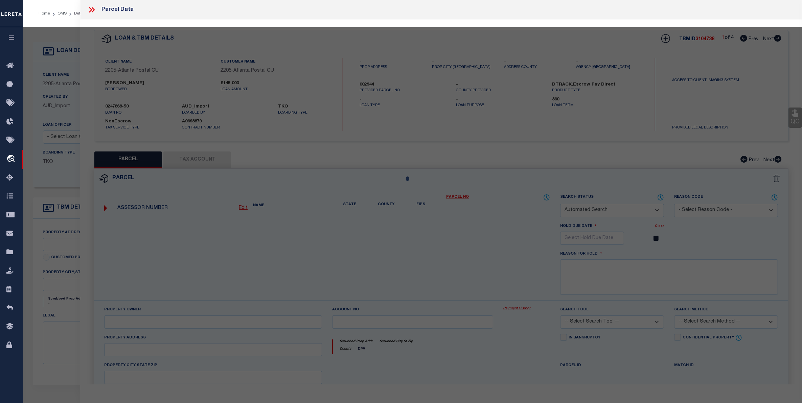
select select "SL"
select select "099"
type input "[PERSON_NAME] [PERSON_NAME]"
select select
type input "[STREET_ADDRESS]"
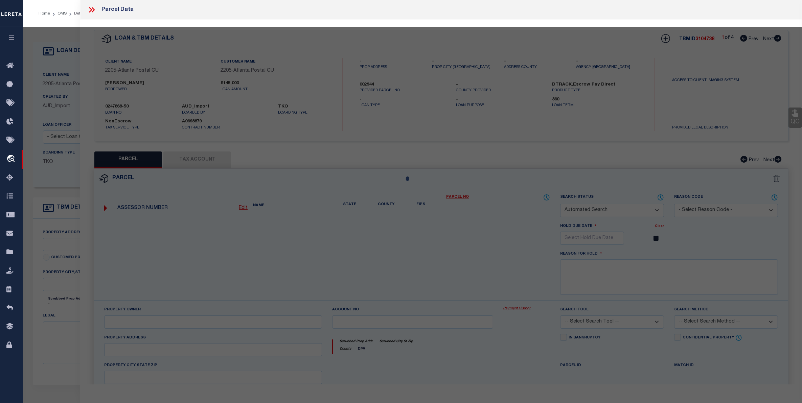
type textarea "Sub Name [PERSON_NAME] LOT Lot No. 1"
type textarea "Unable to complete the operation due to an unexpected failure [ErrorCode: 500]"
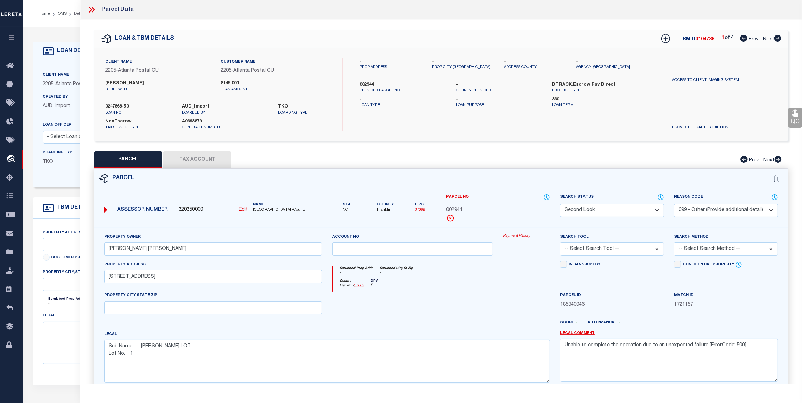
click at [653, 208] on select "Automated Search Bad Parcel Complete Duplicate Parcel High Dollar Reporting In …" at bounding box center [612, 210] width 104 height 13
select select "PC"
click at [560, 204] on select "Automated Search Bad Parcel Complete Duplicate Parcel High Dollar Reporting In …" at bounding box center [612, 210] width 104 height 13
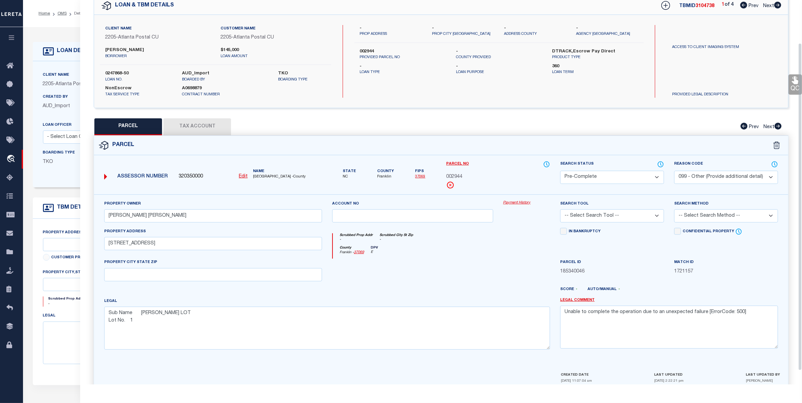
scroll to position [66, 0]
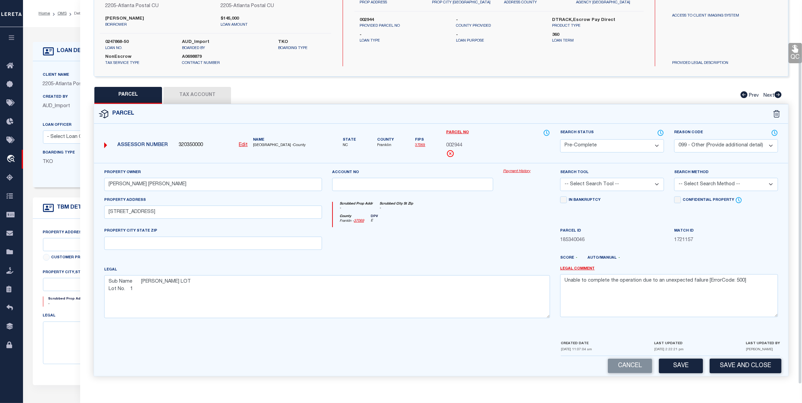
click at [637, 183] on select "-- Select Search Tool -- 3rd Party Website Agency File Agency Website ATLS CNV-…" at bounding box center [612, 184] width 104 height 13
select select "AGW"
click at [560, 178] on select "-- Select Search Tool -- 3rd Party Website Agency File Agency Website ATLS CNV-…" at bounding box center [612, 184] width 104 height 13
click at [682, 364] on button "Save" at bounding box center [681, 366] width 44 height 15
select select "AS"
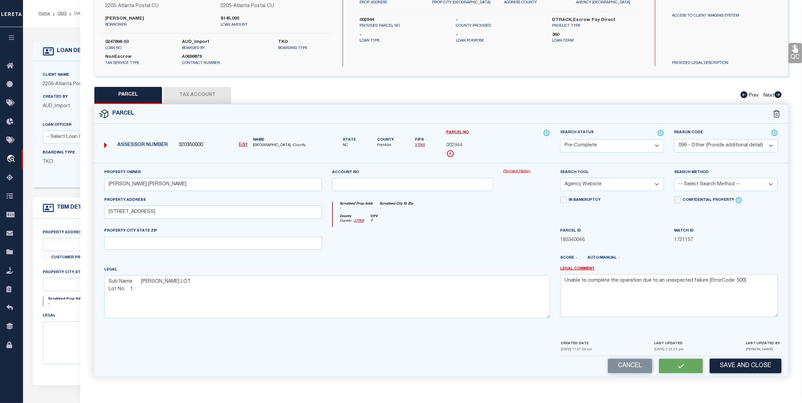
select select
checkbox input "false"
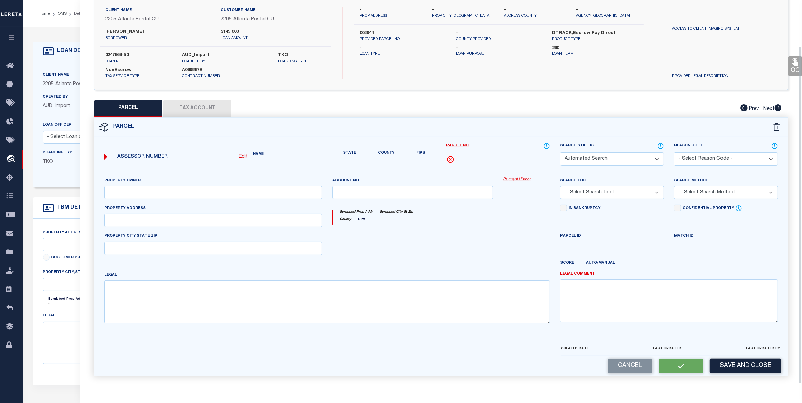
select select "QC"
select select "099"
type input "[PERSON_NAME] [PERSON_NAME]"
select select "AGW"
select select
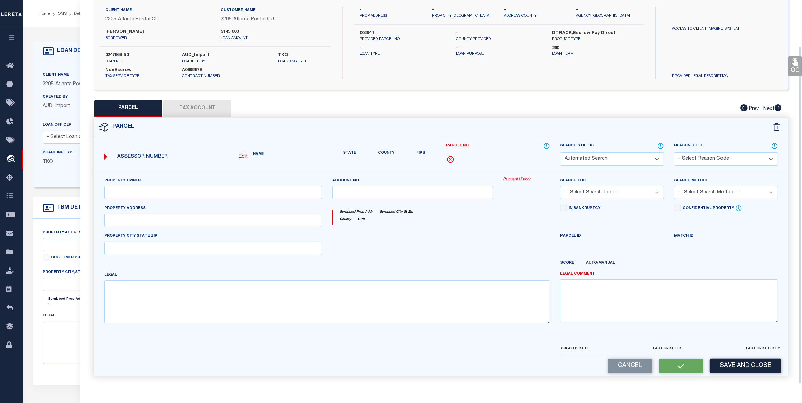
type input "[STREET_ADDRESS]"
type textarea "Sub Name [PERSON_NAME] LOT Lot No. 1"
type textarea "Unable to complete the operation due to an unexpected failure [ErrorCode: 500]"
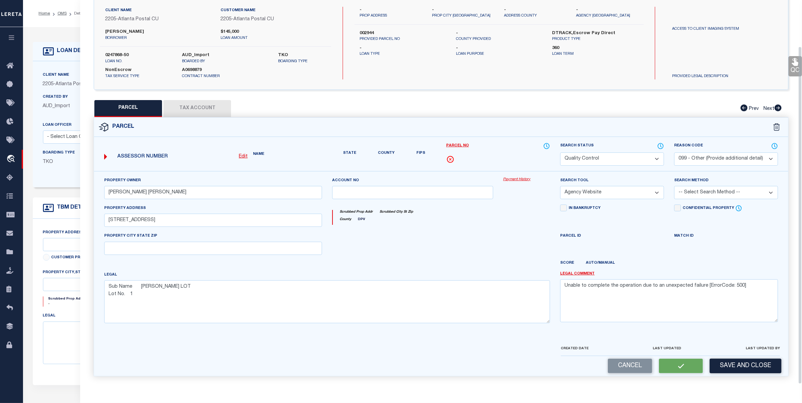
scroll to position [46, 0]
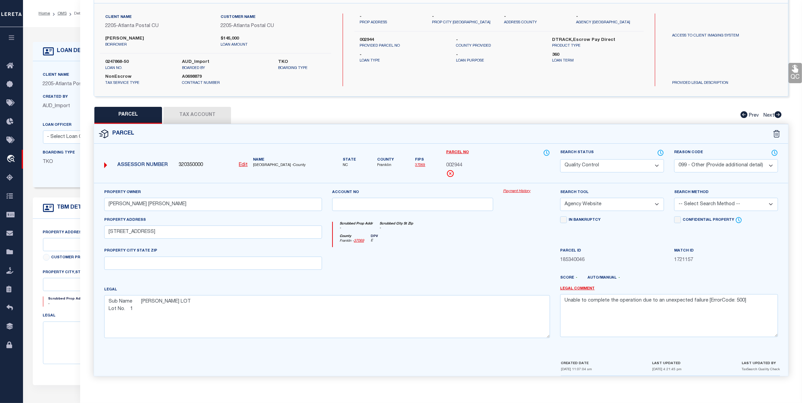
click at [622, 162] on select "Automated Search Bad Parcel Complete Duplicate Parcel High Dollar Reporting In …" at bounding box center [612, 165] width 104 height 13
click at [560, 159] on select "Automated Search Bad Parcel Complete Duplicate Parcel High Dollar Reporting In …" at bounding box center [612, 165] width 104 height 13
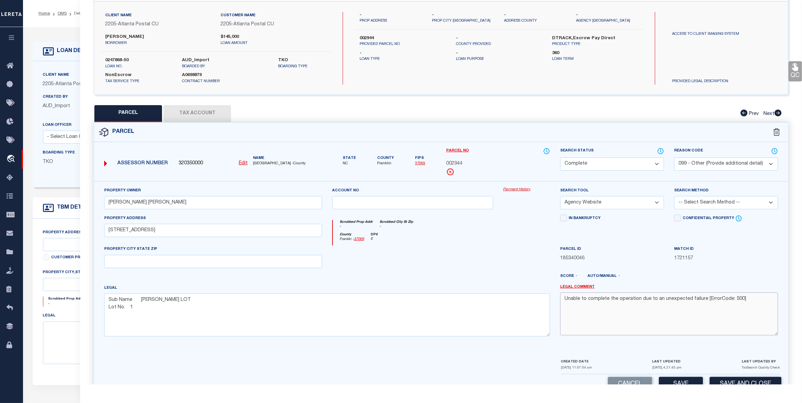
drag, startPoint x: 742, startPoint y: 298, endPoint x: 419, endPoint y: 301, distance: 323.0
click at [419, 301] on div "Property Owner [PERSON_NAME] [PERSON_NAME] Account no Payment History Search To…" at bounding box center [441, 264] width 684 height 155
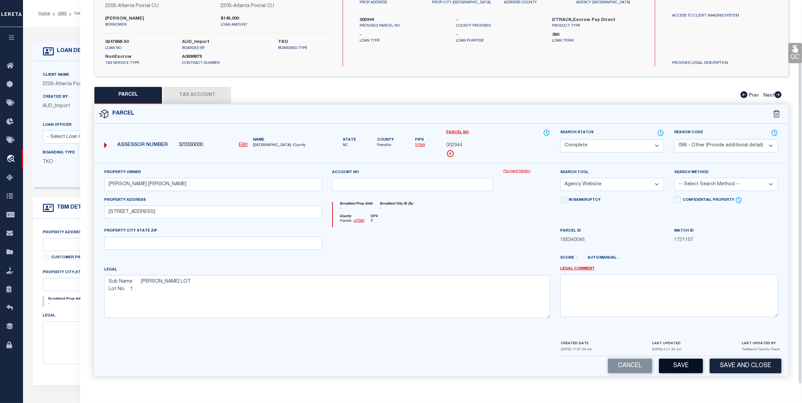
click at [685, 360] on button "Save" at bounding box center [681, 366] width 44 height 15
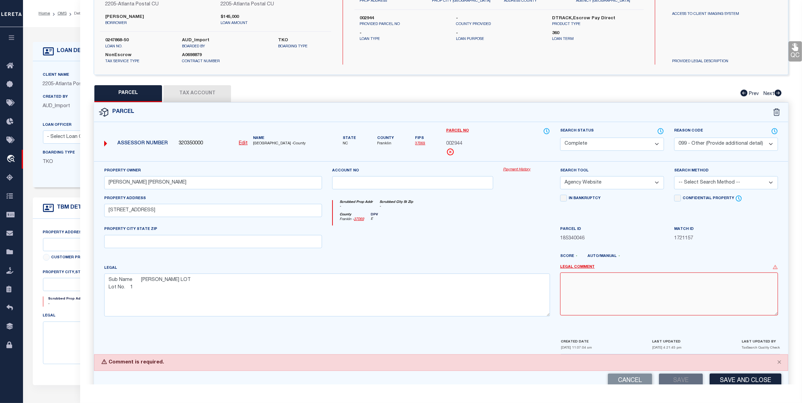
click at [603, 285] on textarea at bounding box center [669, 294] width 218 height 43
click at [681, 381] on button "Save" at bounding box center [681, 381] width 44 height 15
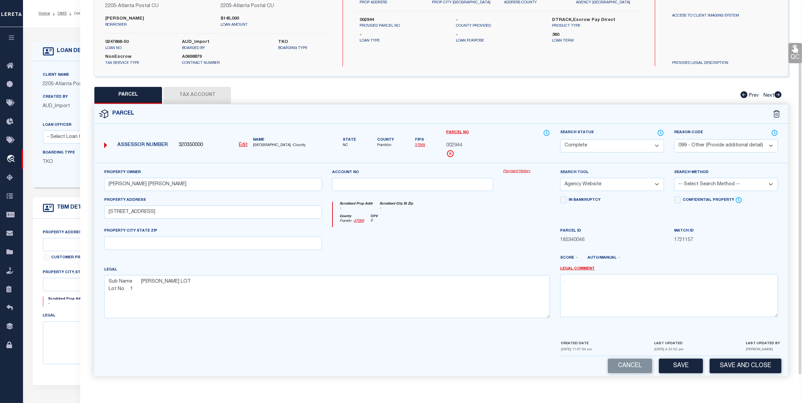
scroll to position [0, 0]
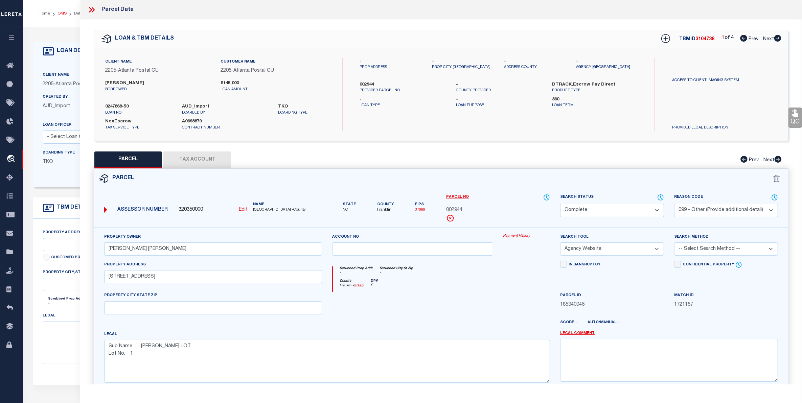
click at [61, 12] on link "OMS" at bounding box center [61, 13] width 9 height 4
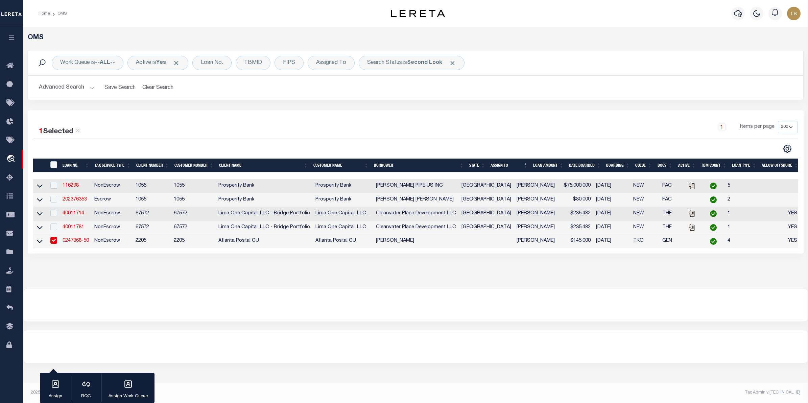
drag, startPoint x: 75, startPoint y: 84, endPoint x: 211, endPoint y: 112, distance: 139.5
click at [76, 85] on button "Advanced Search" at bounding box center [67, 87] width 56 height 13
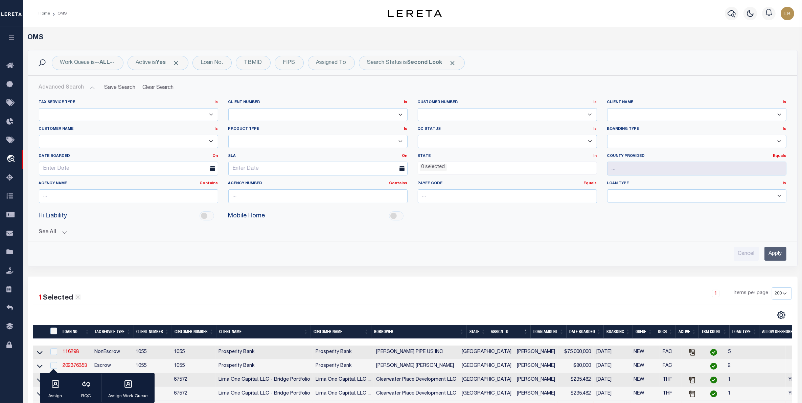
click at [778, 249] on input "Apply" at bounding box center [775, 254] width 22 height 14
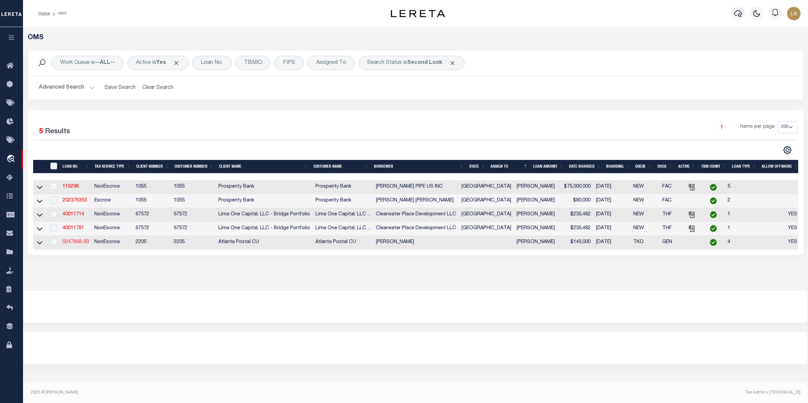
click at [73, 244] on link "0247868-50" at bounding box center [76, 242] width 26 height 5
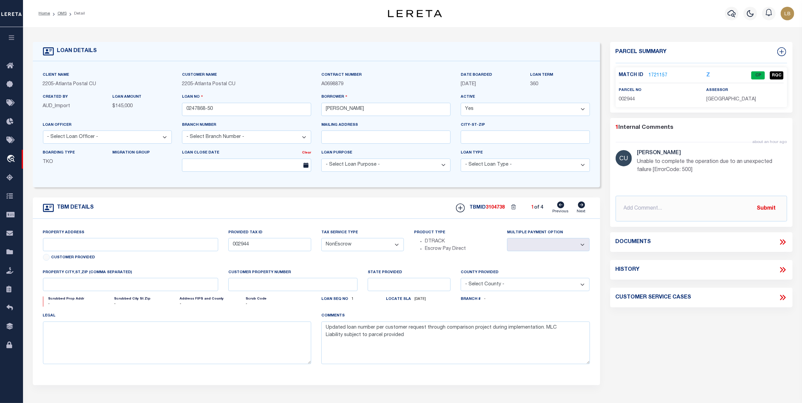
click at [583, 207] on icon at bounding box center [581, 205] width 7 height 7
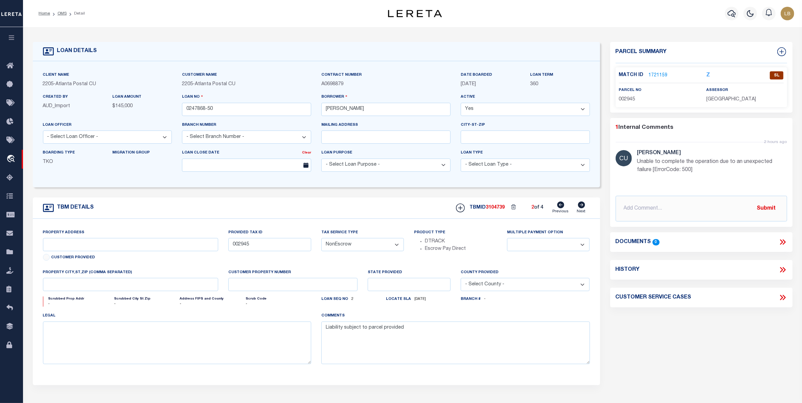
click at [654, 78] on link "1721159" at bounding box center [658, 75] width 19 height 7
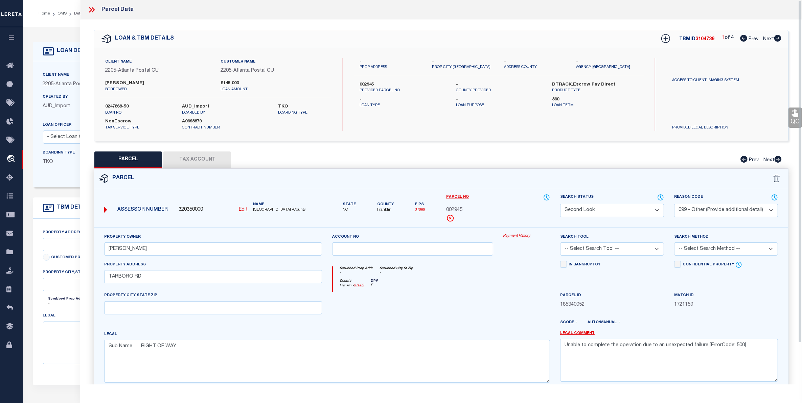
click at [623, 207] on select "Automated Search Bad Parcel Complete Duplicate Parcel High Dollar Reporting In …" at bounding box center [612, 210] width 104 height 13
click at [560, 204] on select "Automated Search Bad Parcel Complete Duplicate Parcel High Dollar Reporting In …" at bounding box center [612, 210] width 104 height 13
drag, startPoint x: 645, startPoint y: 348, endPoint x: 470, endPoint y: 337, distance: 174.8
click at [472, 341] on div "Property Owner [PERSON_NAME] Account no Payment History Search Tool -- Select S…" at bounding box center [441, 310] width 684 height 155
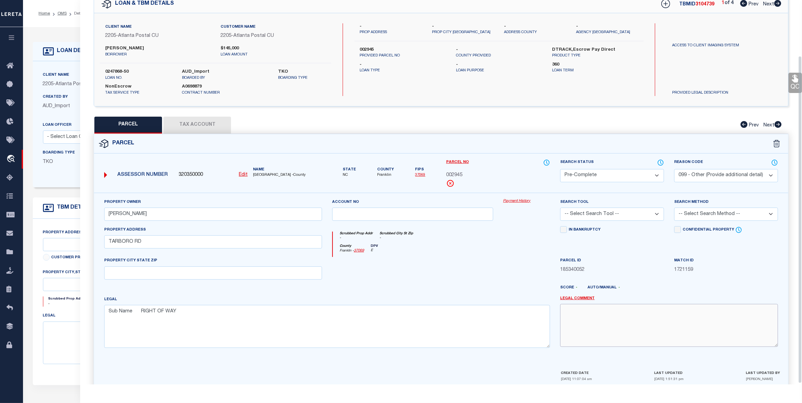
scroll to position [66, 0]
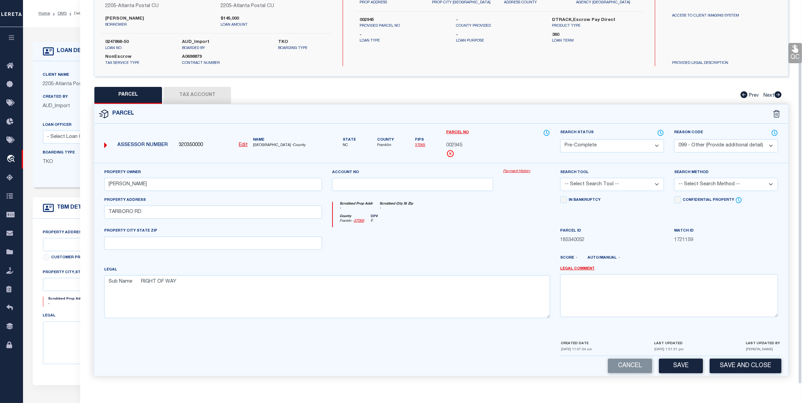
click at [686, 364] on button "Save" at bounding box center [681, 366] width 44 height 15
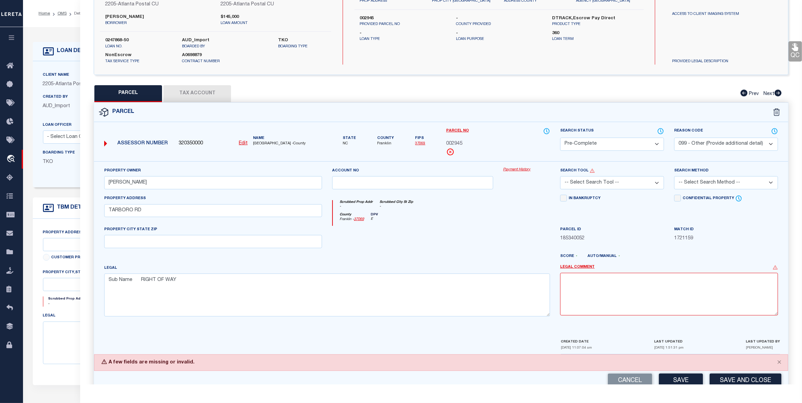
click at [631, 181] on select "-- Select Search Tool -- 3rd Party Website Agency File Agency Website ATLS CNV-…" at bounding box center [612, 182] width 104 height 13
click at [560, 177] on select "-- Select Search Tool -- 3rd Party Website Agency File Agency Website ATLS CNV-…" at bounding box center [612, 182] width 104 height 13
click at [580, 278] on textarea at bounding box center [669, 294] width 218 height 43
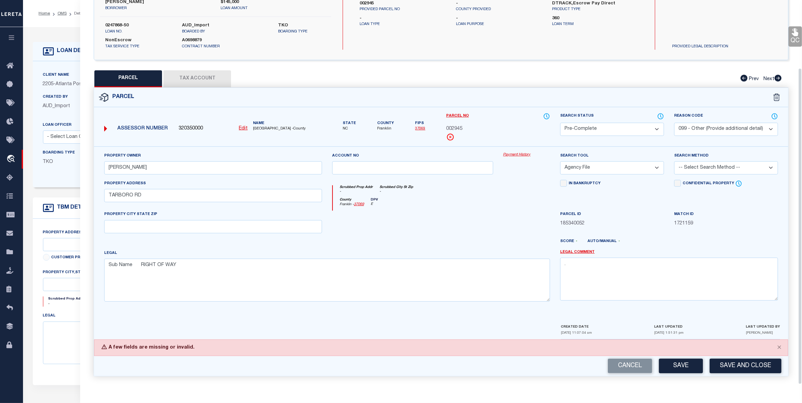
click at [679, 368] on button "Save" at bounding box center [681, 366] width 44 height 15
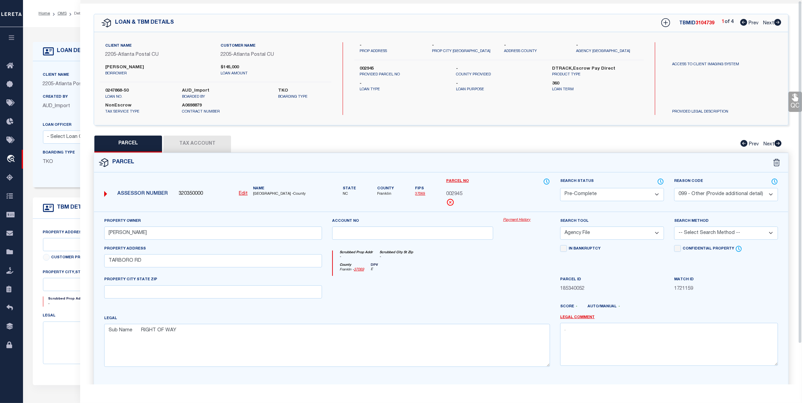
scroll to position [0, 0]
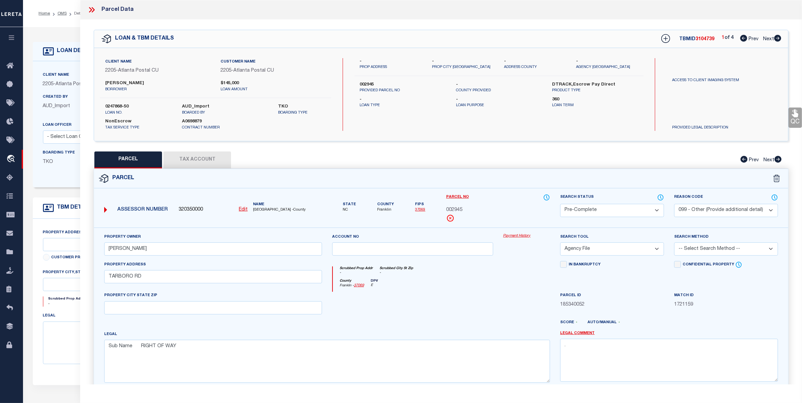
click at [770, 39] on span "Next" at bounding box center [768, 39] width 11 height 5
click at [615, 207] on select "Automated Search Bad Parcel Complete Duplicate Parcel High Dollar Reporting In …" at bounding box center [612, 210] width 104 height 13
click at [560, 204] on select "Automated Search Bad Parcel Complete Duplicate Parcel High Dollar Reporting In …" at bounding box center [612, 210] width 104 height 13
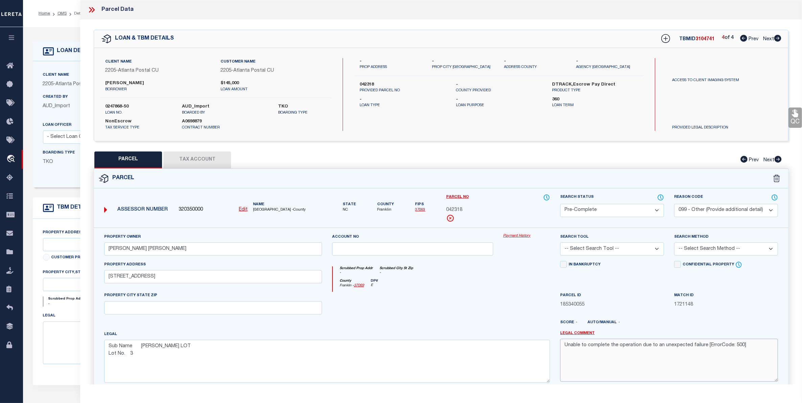
drag, startPoint x: 743, startPoint y: 347, endPoint x: 459, endPoint y: 330, distance: 284.6
click at [467, 336] on div "Property Owner [PERSON_NAME] [PERSON_NAME] Account no Payment History Search To…" at bounding box center [441, 310] width 684 height 155
click at [607, 254] on select "-- Select Search Tool -- 3rd Party Website Agency File Agency Website ATLS CNV-…" at bounding box center [612, 248] width 104 height 13
click at [560, 243] on select "-- Select Search Tool -- 3rd Party Website Agency File Agency Website ATLS CNV-…" at bounding box center [612, 248] width 104 height 13
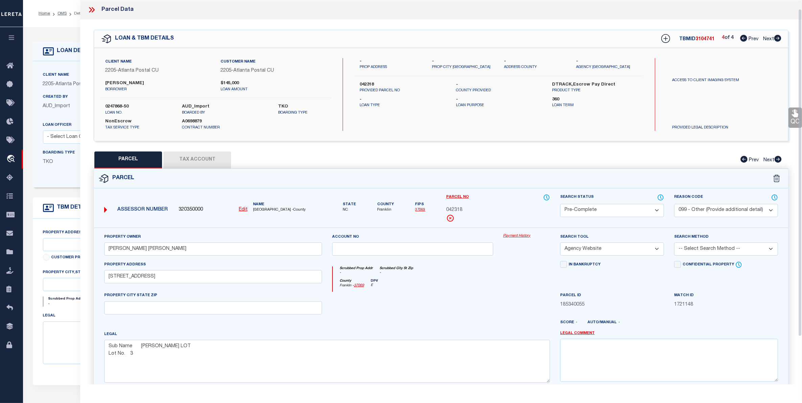
scroll to position [66, 0]
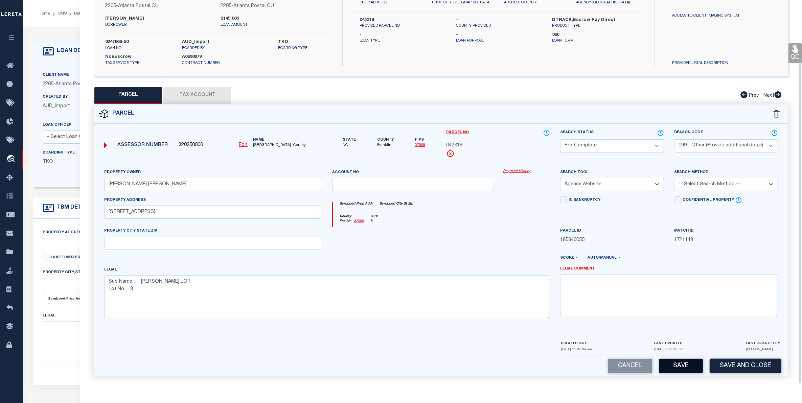
click at [685, 366] on button "Save" at bounding box center [681, 366] width 44 height 15
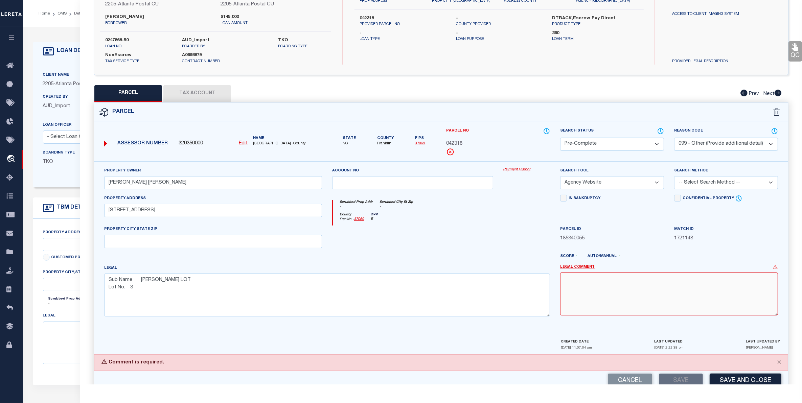
click at [582, 280] on textarea at bounding box center [669, 294] width 218 height 43
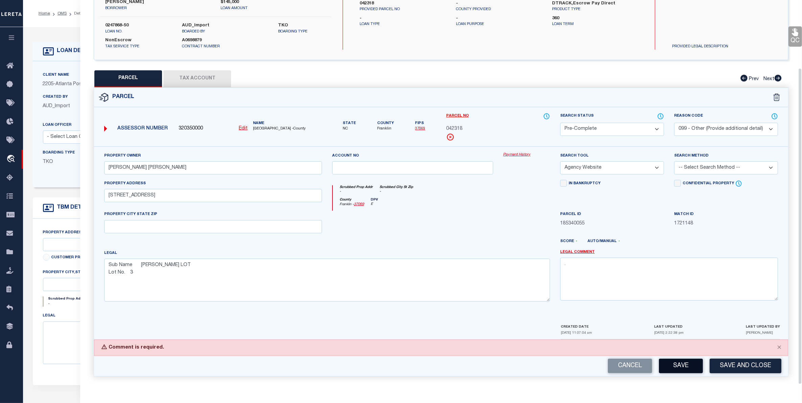
click at [675, 364] on button "Save" at bounding box center [681, 366] width 44 height 15
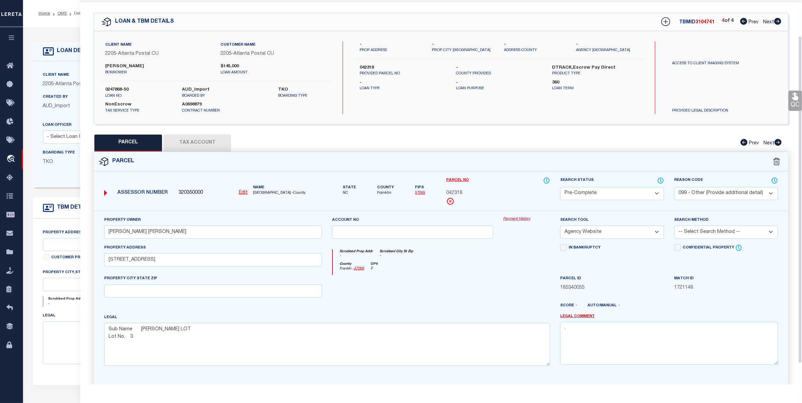
scroll to position [0, 0]
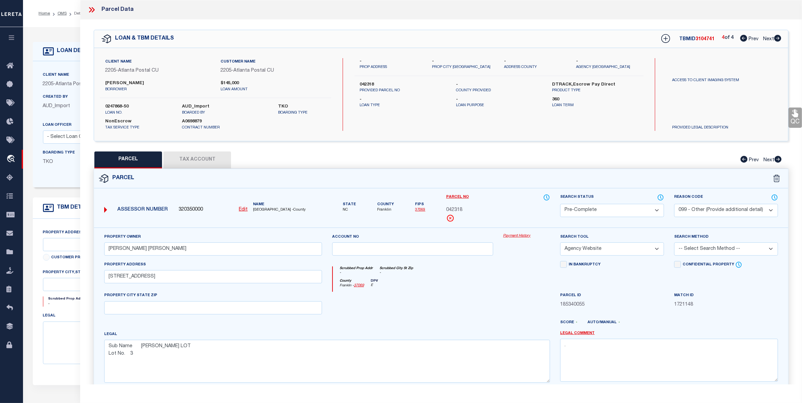
click at [753, 39] on span "Prev" at bounding box center [753, 39] width 10 height 5
click at [604, 211] on select "Automated Search Bad Parcel Complete Duplicate Parcel High Dollar Reporting In …" at bounding box center [612, 210] width 104 height 13
click at [560, 204] on select "Automated Search Bad Parcel Complete Duplicate Parcel High Dollar Reporting In …" at bounding box center [612, 210] width 104 height 13
click at [622, 251] on select "-- Select Search Tool -- 3rd Party Website Agency File Agency Website ATLS CNV-…" at bounding box center [612, 248] width 104 height 13
click at [560, 243] on select "-- Select Search Tool -- 3rd Party Website Agency File Agency Website ATLS CNV-…" at bounding box center [612, 248] width 104 height 13
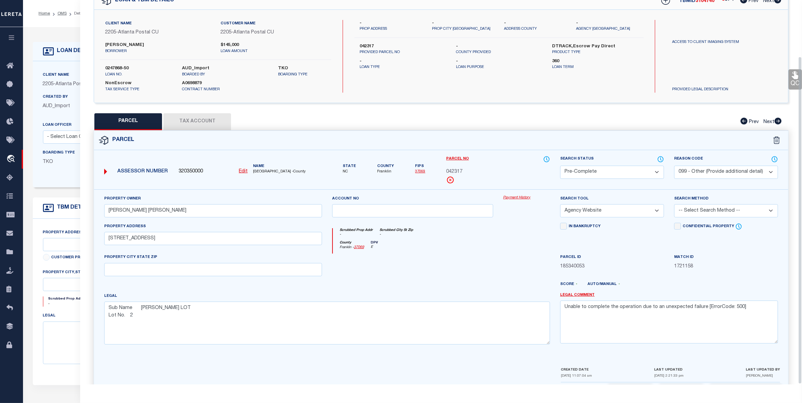
scroll to position [66, 0]
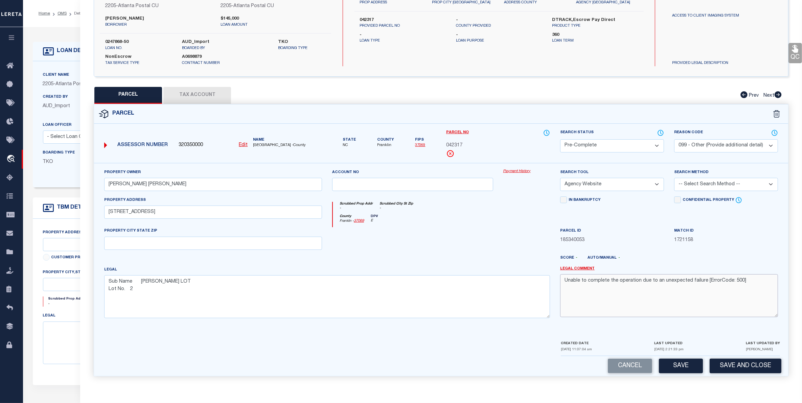
drag, startPoint x: 712, startPoint y: 273, endPoint x: 479, endPoint y: 273, distance: 233.0
click at [479, 273] on div "Property Owner [PERSON_NAME] [PERSON_NAME] Account no Payment History Search To…" at bounding box center [441, 246] width 684 height 155
drag, startPoint x: 679, startPoint y: 368, endPoint x: 677, endPoint y: 365, distance: 3.7
click at [677, 365] on button "Save" at bounding box center [681, 366] width 44 height 15
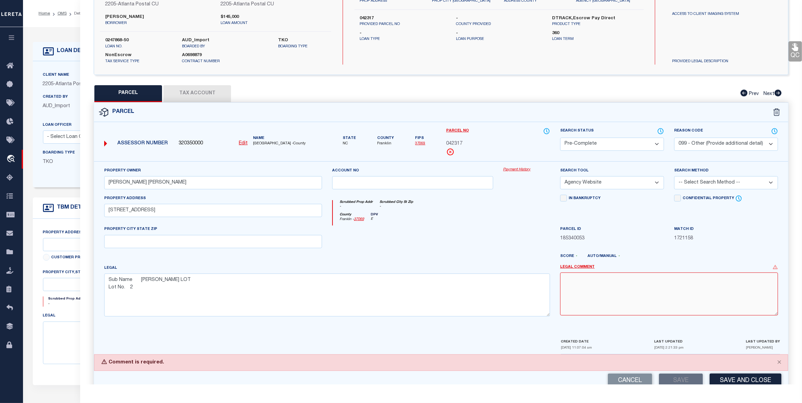
click at [577, 282] on textarea at bounding box center [669, 294] width 218 height 43
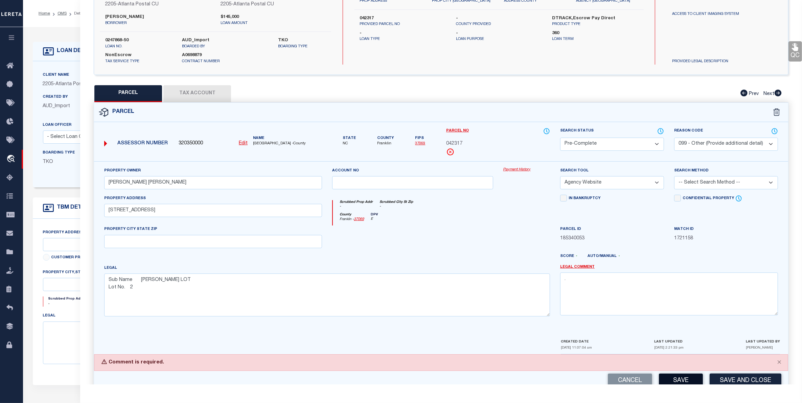
click at [675, 377] on button "Save" at bounding box center [681, 381] width 44 height 15
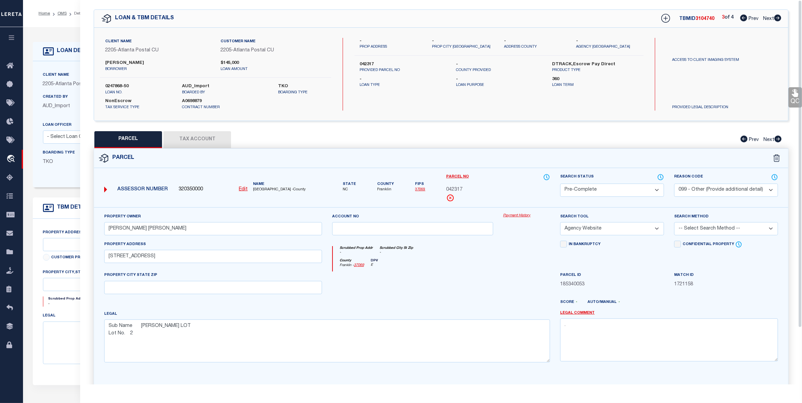
scroll to position [0, 0]
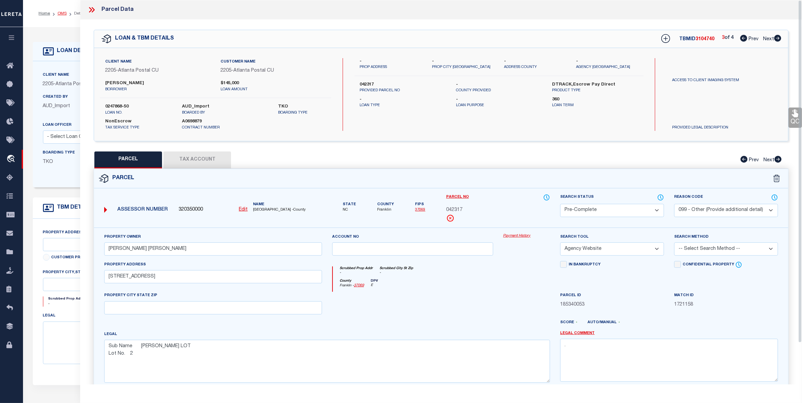
click at [58, 14] on link "OMS" at bounding box center [61, 13] width 9 height 4
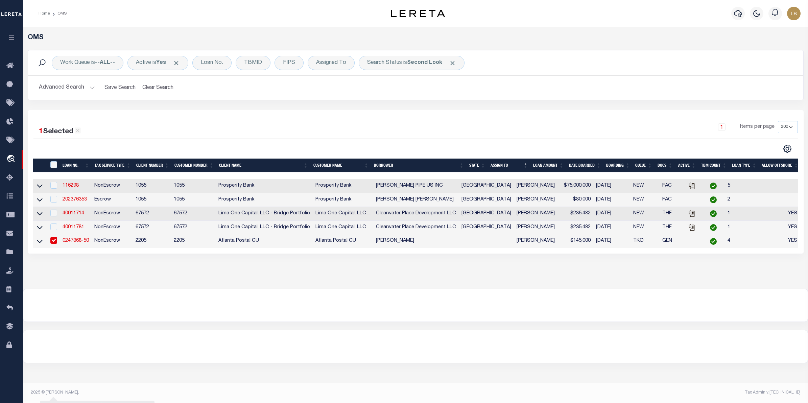
click at [73, 88] on button "Advanced Search" at bounding box center [67, 87] width 56 height 13
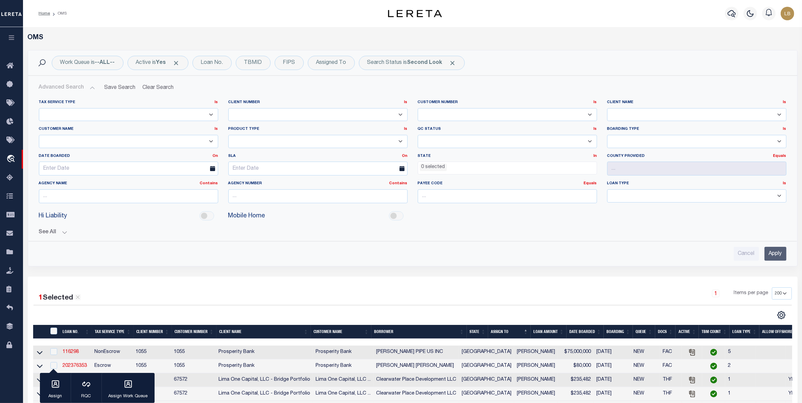
click at [773, 256] on input "Apply" at bounding box center [775, 254] width 22 height 14
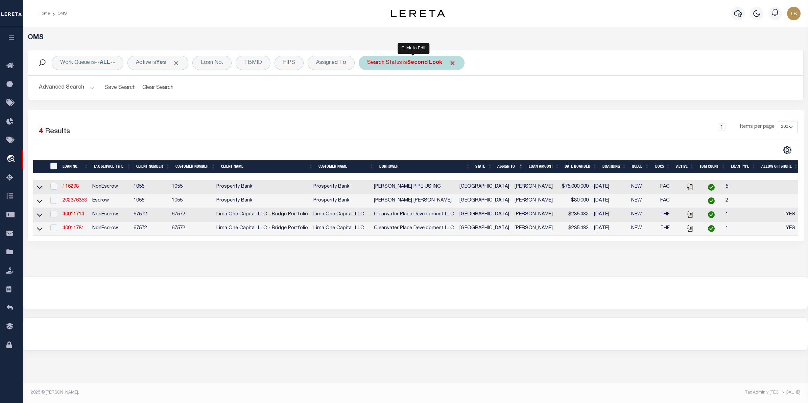
click at [418, 62] on b "Second Look" at bounding box center [424, 62] width 35 height 5
click at [384, 92] on select "Automated Search Bad Parcel Complete Duplicate Parcel High Dollar Reporting In …" at bounding box center [417, 96] width 99 height 13
click at [369, 90] on select "Automated Search Bad Parcel Complete Duplicate Parcel High Dollar Reporting In …" at bounding box center [417, 96] width 99 height 13
click at [456, 111] on input "Apply" at bounding box center [457, 110] width 20 height 11
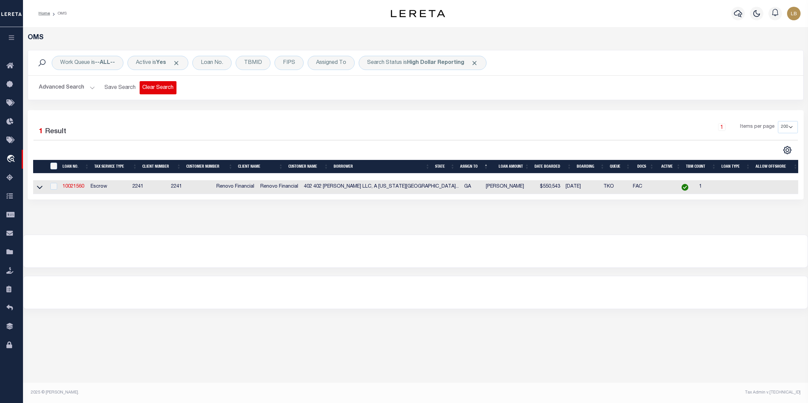
click at [153, 87] on button "Clear Search" at bounding box center [158, 87] width 37 height 13
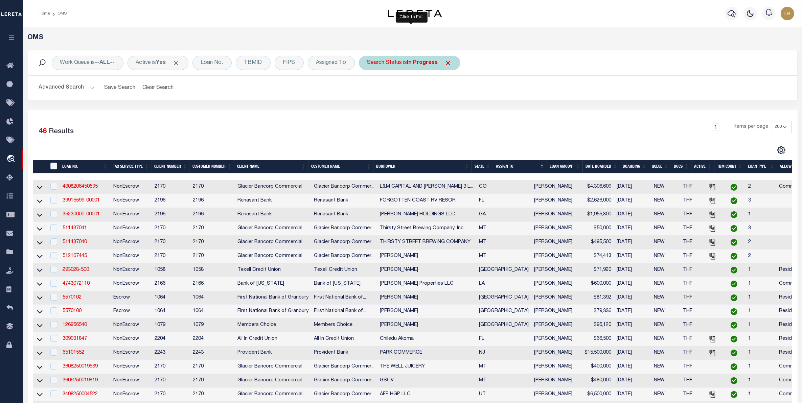
click at [429, 60] on b "In Progress" at bounding box center [422, 62] width 31 height 5
click at [388, 97] on select "Automated Search Bad Parcel Complete Duplicate Parcel High Dollar Reporting In …" at bounding box center [417, 96] width 99 height 13
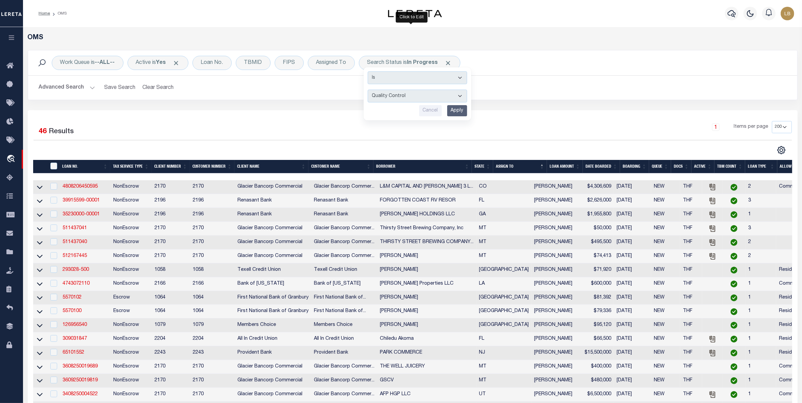
click at [369, 90] on select "Automated Search Bad Parcel Complete Duplicate Parcel High Dollar Reporting In …" at bounding box center [417, 96] width 99 height 13
click at [458, 109] on input "Apply" at bounding box center [457, 110] width 20 height 11
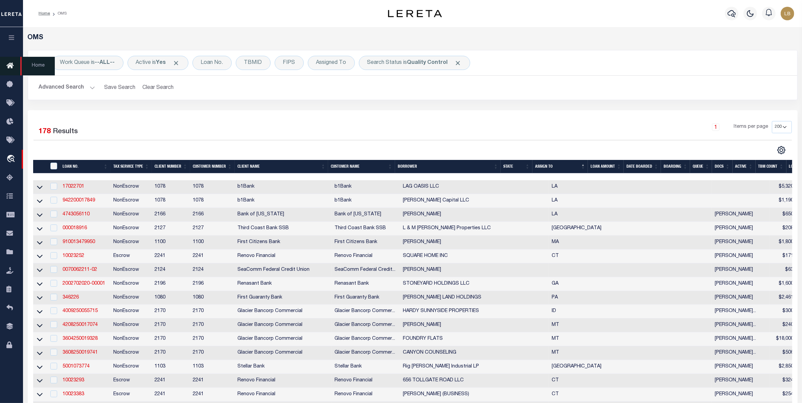
click at [9, 64] on icon at bounding box center [11, 66] width 11 height 8
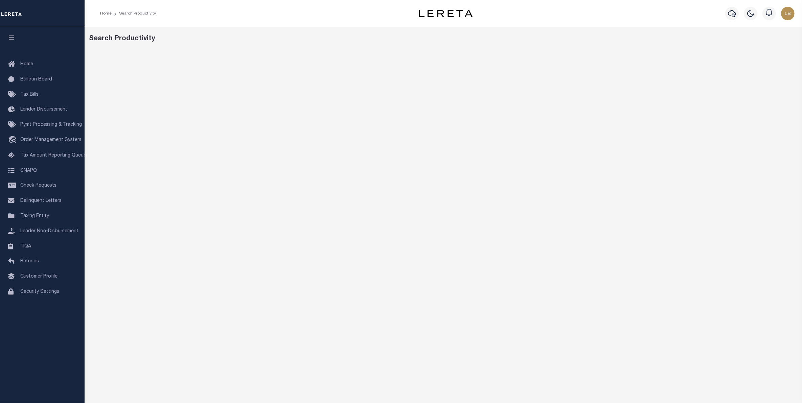
scroll to position [21, 0]
